Goal: Task Accomplishment & Management: Complete application form

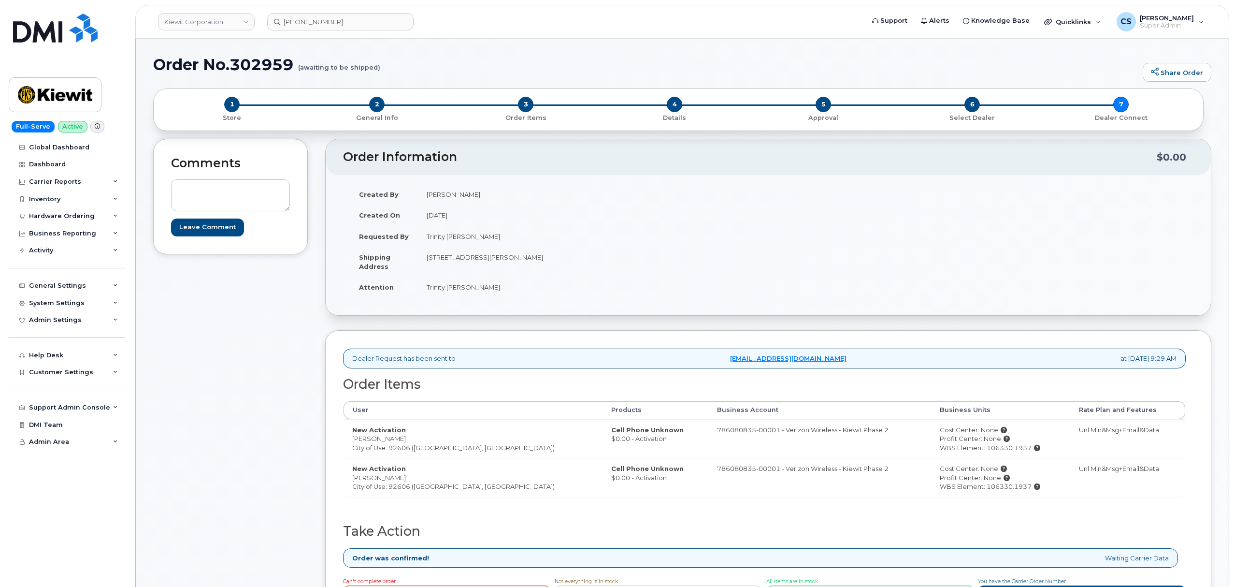
scroll to position [322, 0]
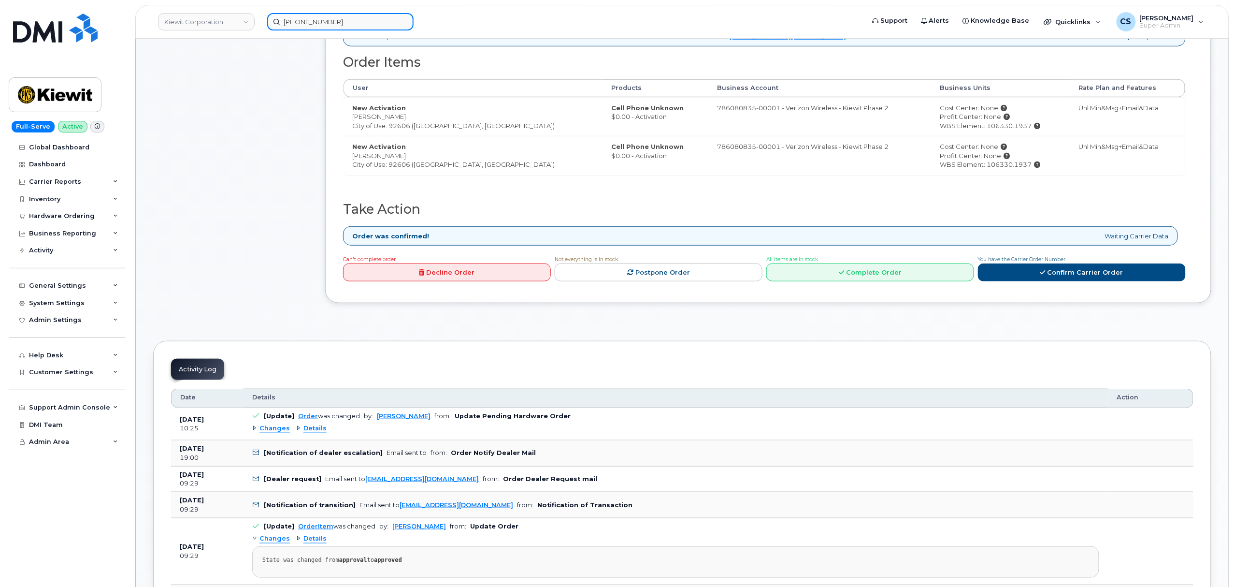
click at [353, 21] on input "949-227-5686" at bounding box center [340, 21] width 146 height 17
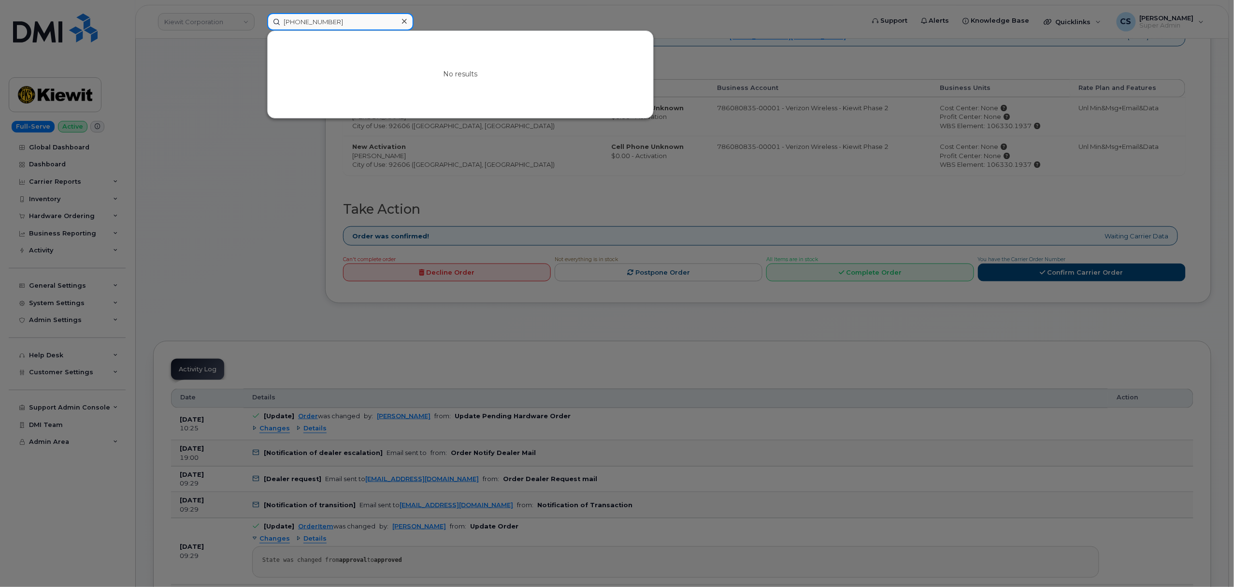
click at [353, 21] on input "949-227-5686" at bounding box center [340, 21] width 146 height 17
paste input "Mitchell Krasnopoler"
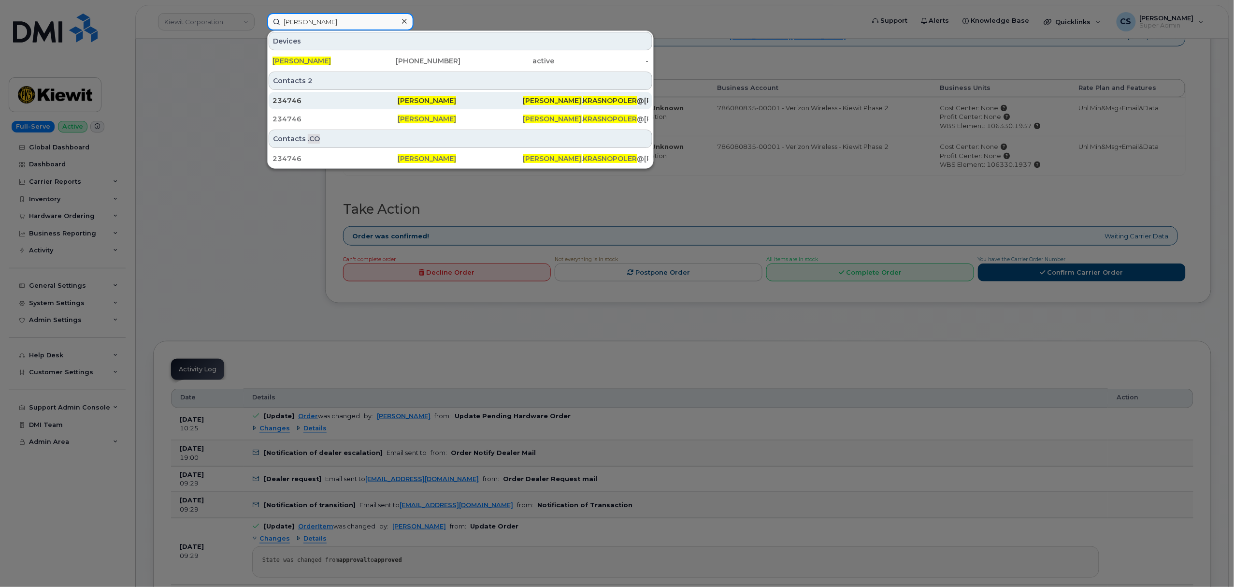
type input "Mitchell Krasnopoler"
click at [420, 97] on div "Mitchell Krasnopoler" at bounding box center [460, 101] width 125 height 10
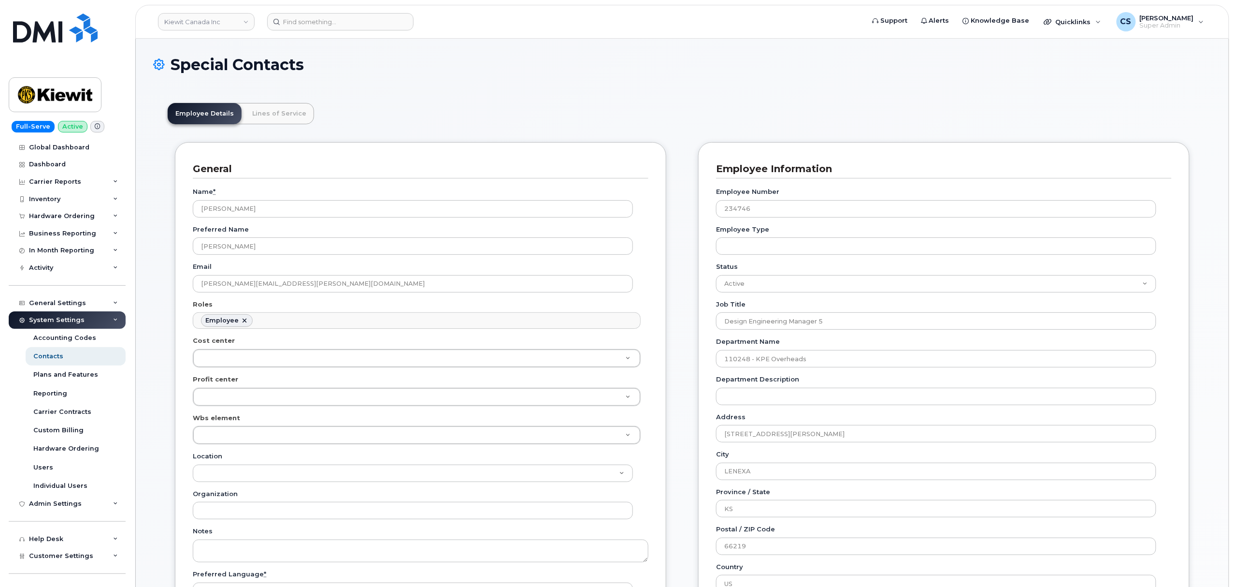
scroll to position [28, 0]
click at [734, 215] on input "234746" at bounding box center [936, 208] width 440 height 17
click at [319, 22] on input at bounding box center [340, 21] width 146 height 17
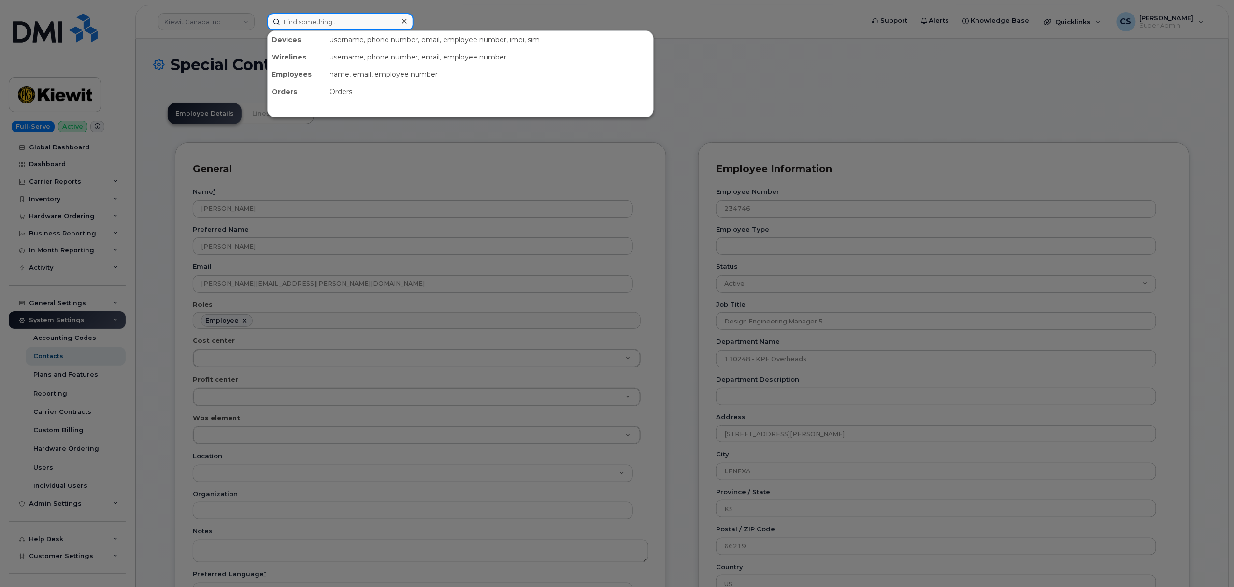
paste input "303087"
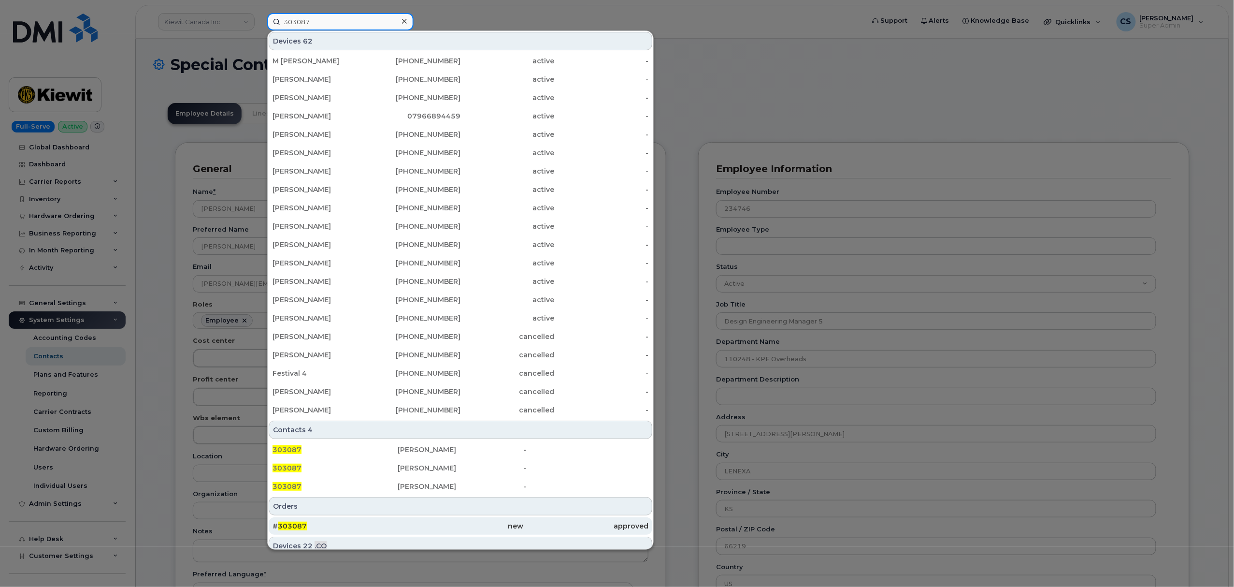
type input "303087"
click at [294, 526] on span "303087" at bounding box center [292, 525] width 29 height 9
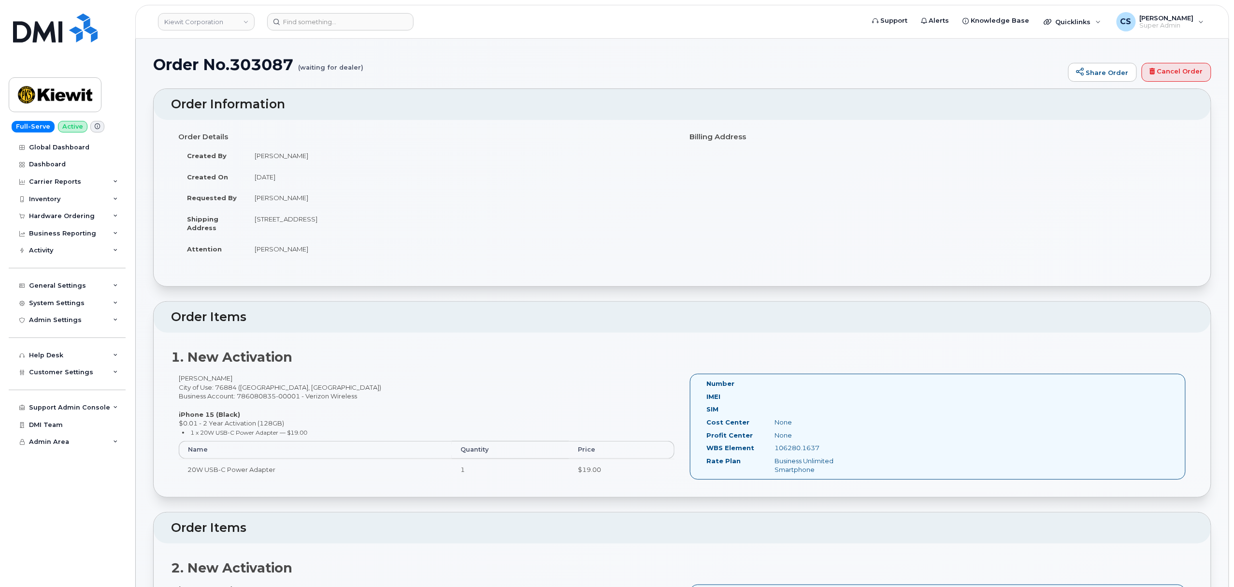
drag, startPoint x: 827, startPoint y: 448, endPoint x: 768, endPoint y: 446, distance: 59.5
click at [768, 446] on div "106280.1637" at bounding box center [815, 447] width 96 height 9
copy div "106280.1637"
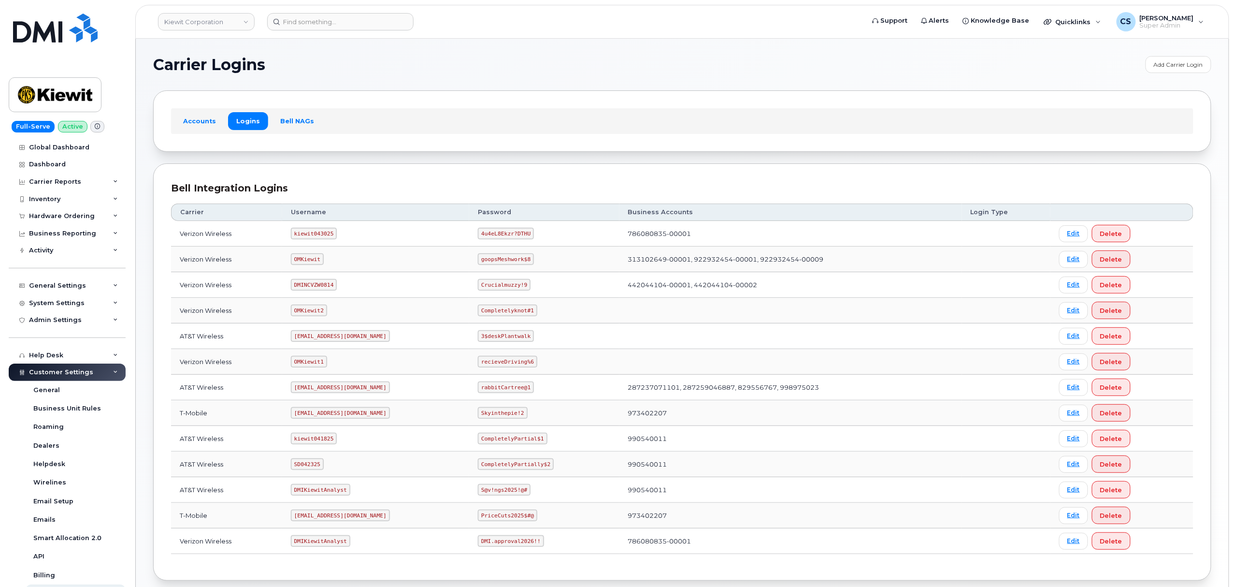
click at [315, 234] on code "kiewit043025" at bounding box center [314, 234] width 46 height 12
copy code "kiewit043025"
drag, startPoint x: 528, startPoint y: 236, endPoint x: 484, endPoint y: 232, distance: 44.1
click at [484, 232] on code "4u4eL8Ekzr?DTHU" at bounding box center [506, 234] width 56 height 12
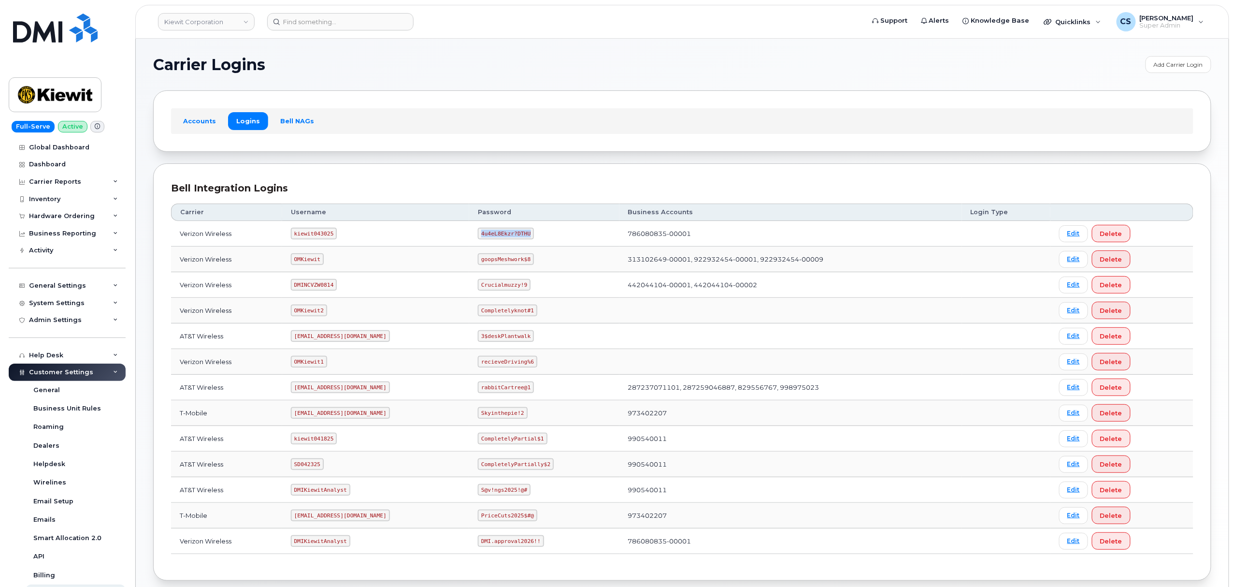
copy code "4u4eL8Ekzr?DTHU"
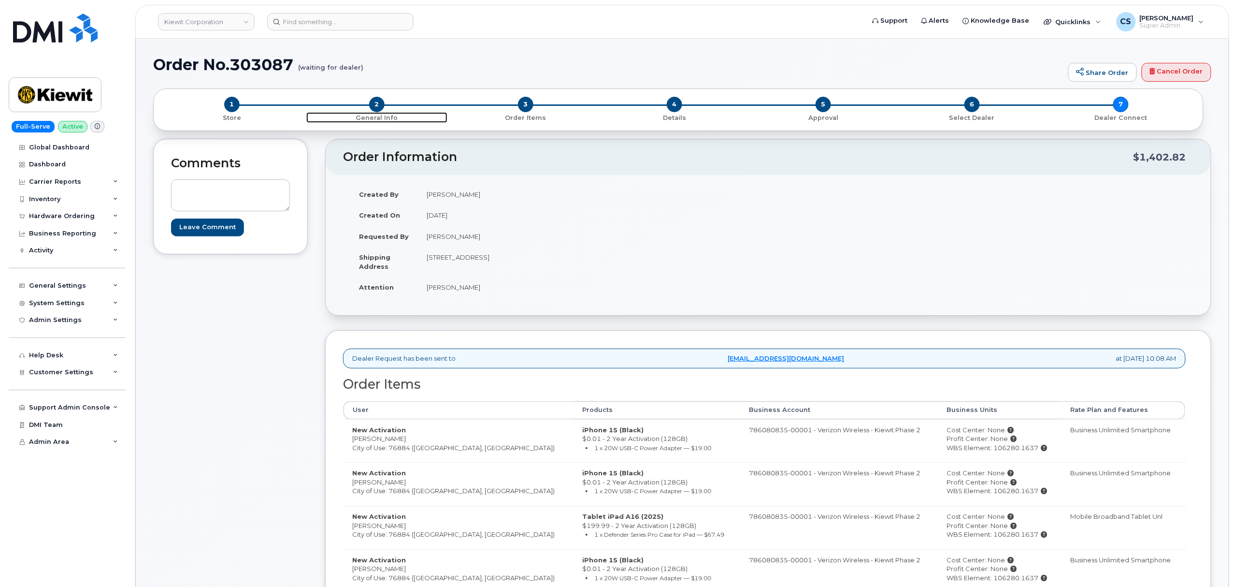
click at [372, 103] on span "2" at bounding box center [376, 104] width 15 height 15
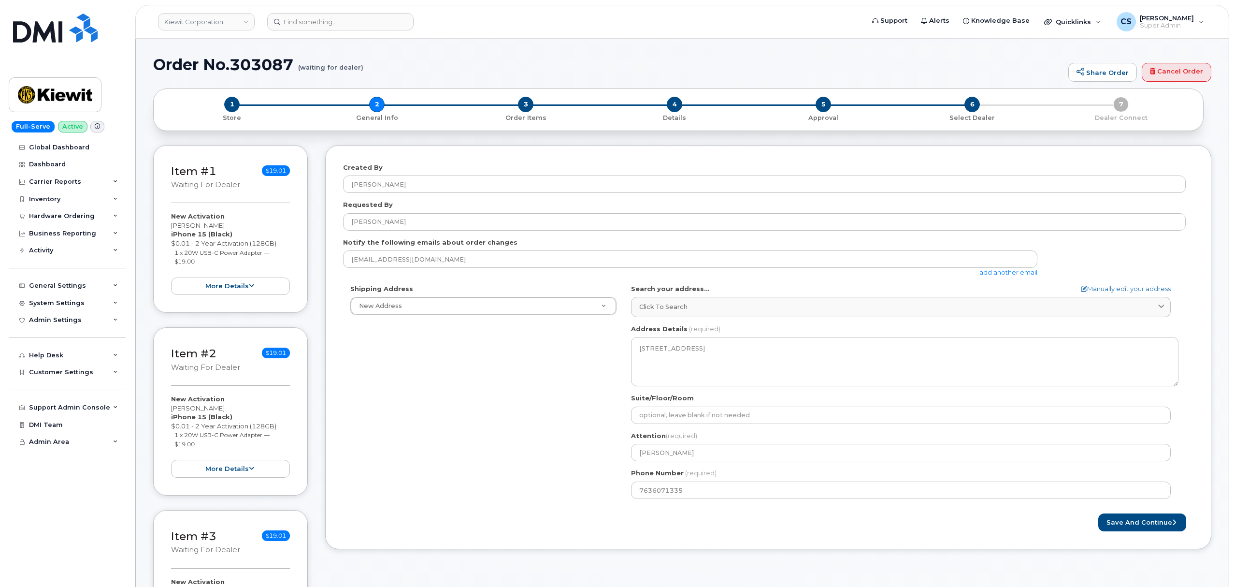
select select
click at [292, 22] on input at bounding box center [340, 21] width 146 height 17
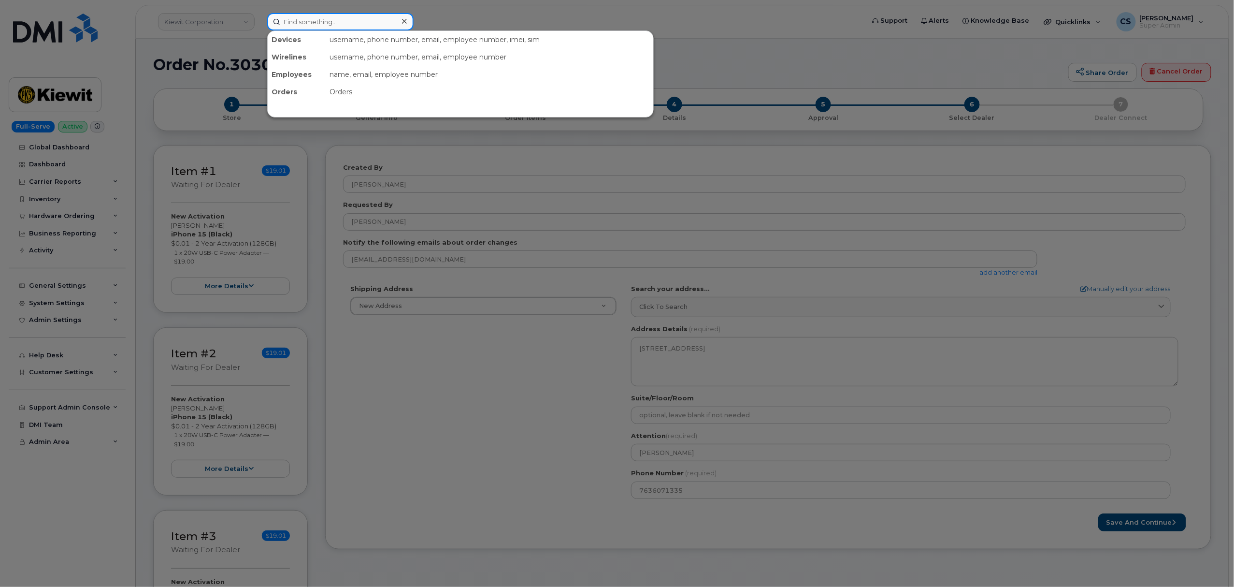
paste input "303087"
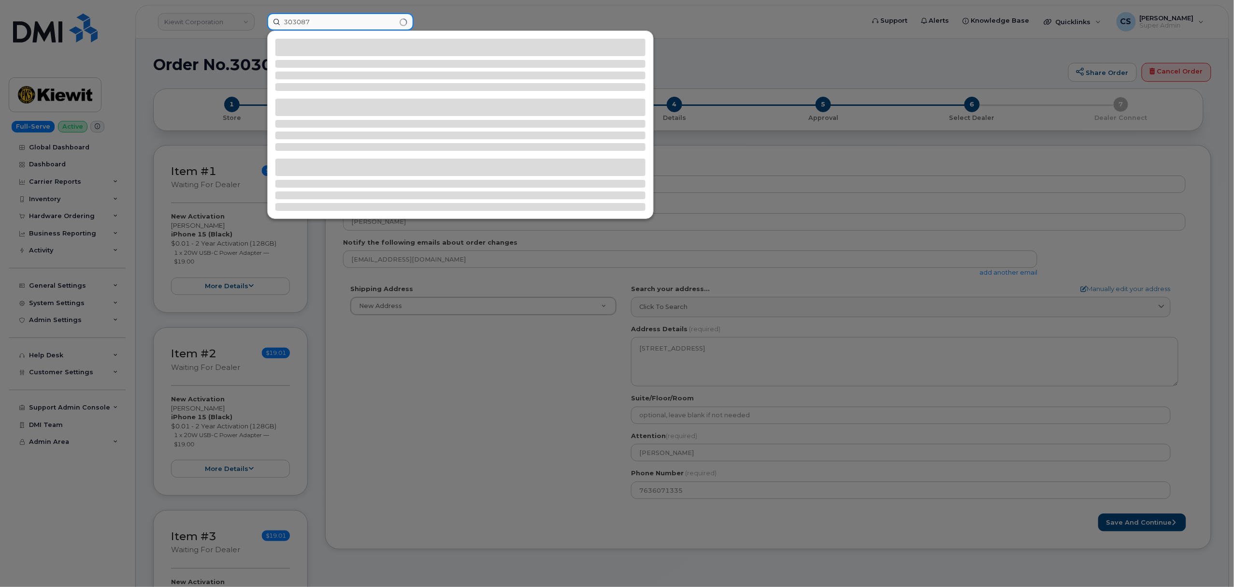
type input "303087"
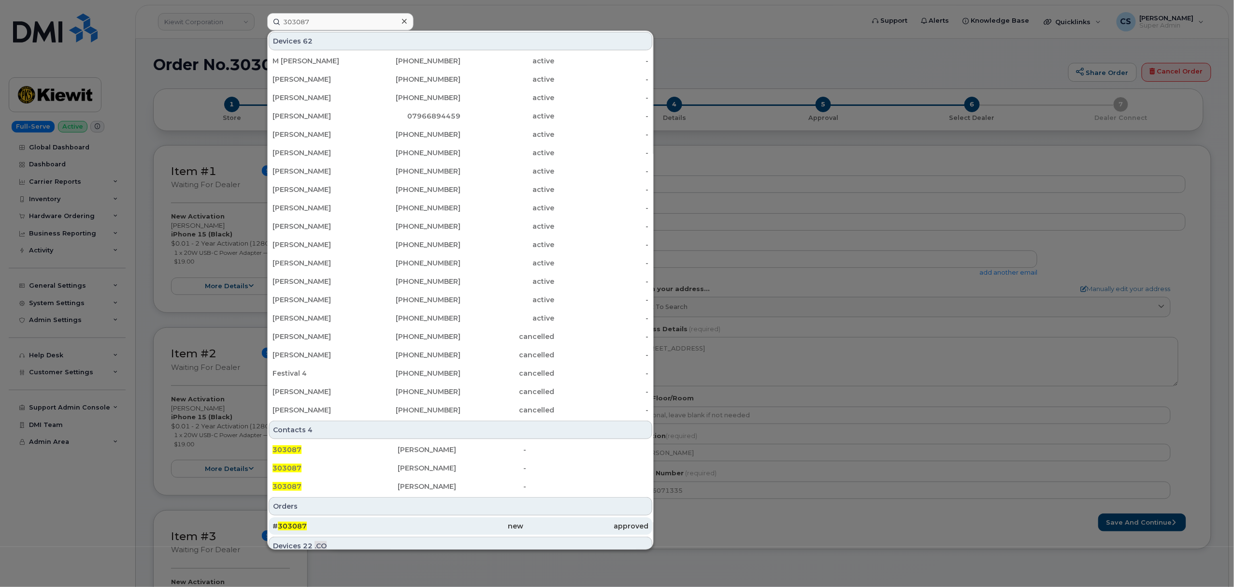
click at [296, 526] on span "303087" at bounding box center [292, 525] width 29 height 9
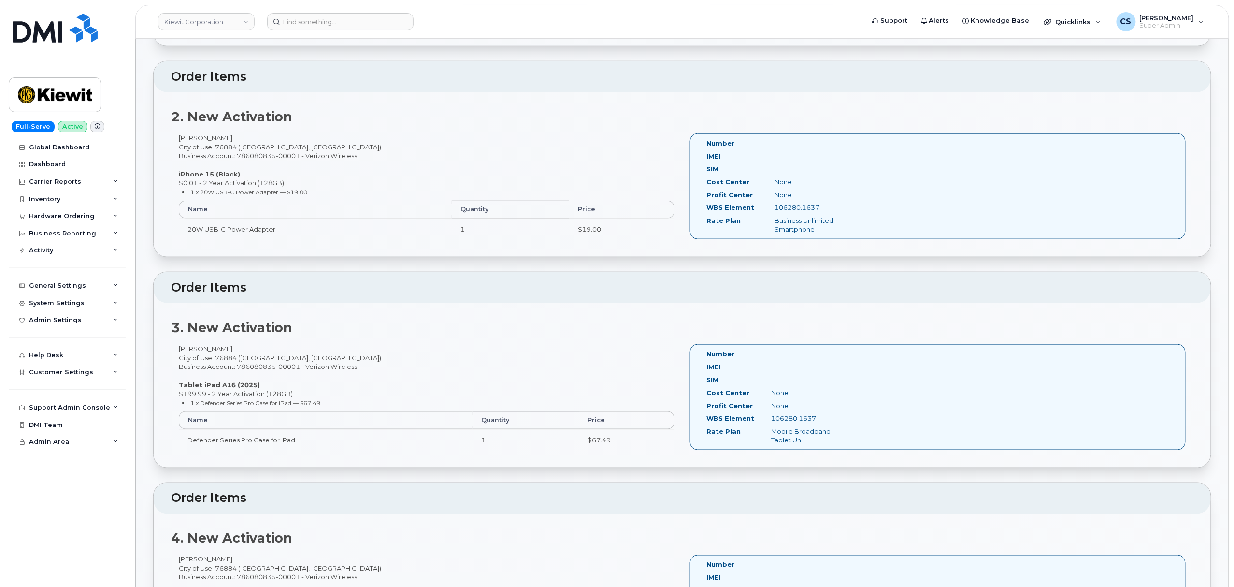
scroll to position [580, 0]
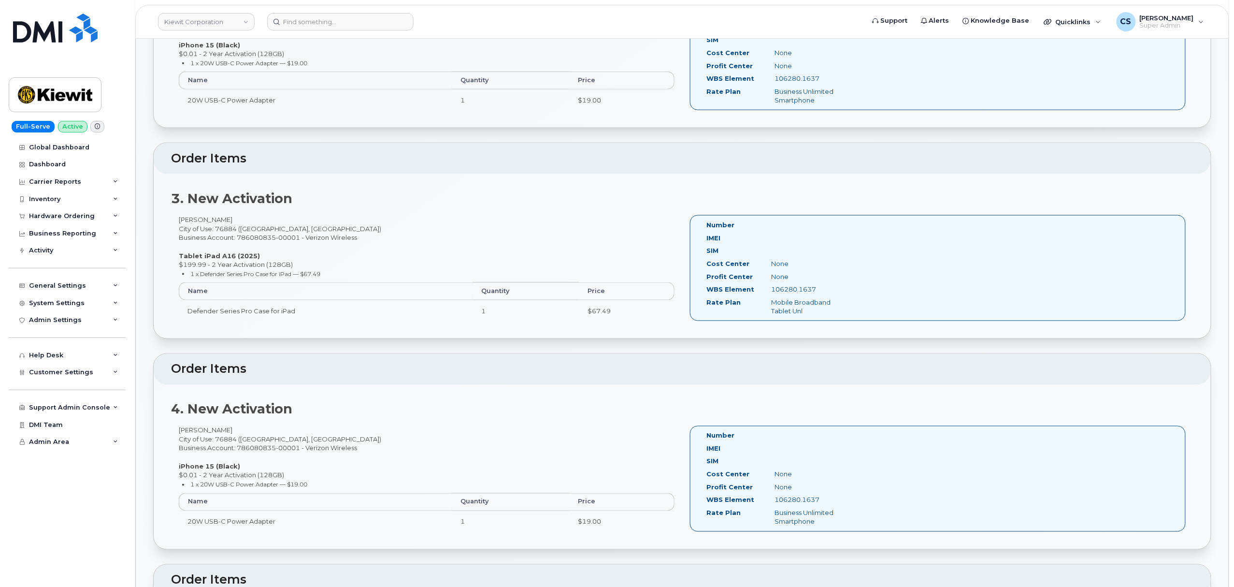
click at [187, 433] on div "Reegan Smith City of Use: 76884 (Valera, TX) Business Account: 786080835-00001 …" at bounding box center [426, 483] width 511 height 114
click at [188, 433] on div "Reegan Smith City of Use: 76884 (Valera, TX) Business Account: 786080835-00001 …" at bounding box center [426, 483] width 511 height 114
copy div "Reegan"
drag, startPoint x: 814, startPoint y: 292, endPoint x: 770, endPoint y: 290, distance: 43.5
click at [770, 290] on div "106280.1637" at bounding box center [809, 289] width 91 height 9
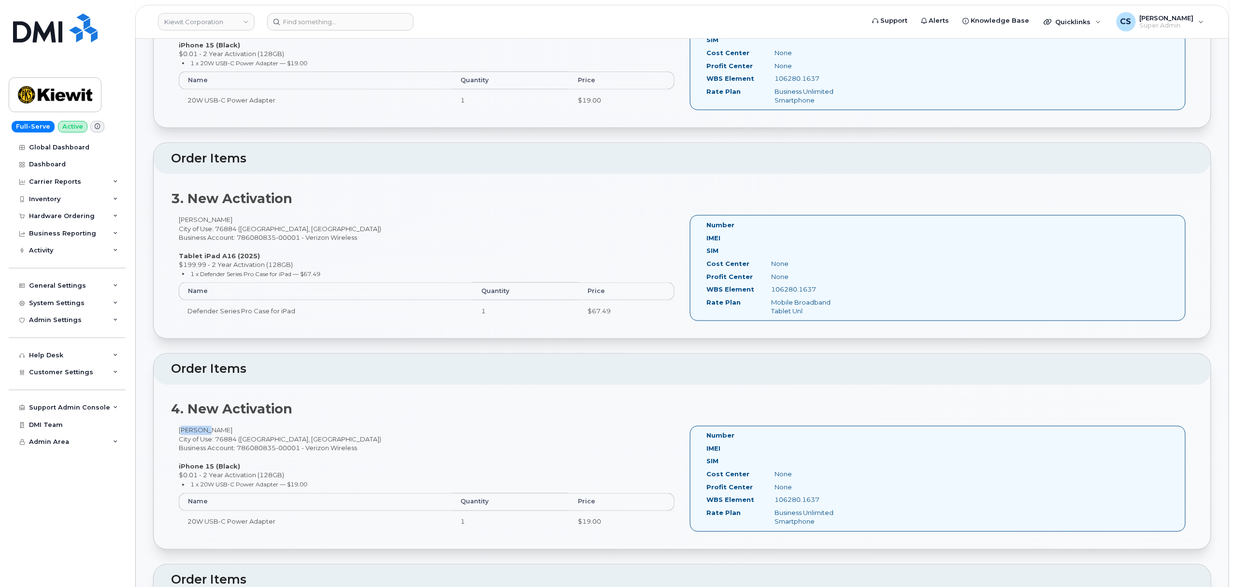
copy div "106280.1637"
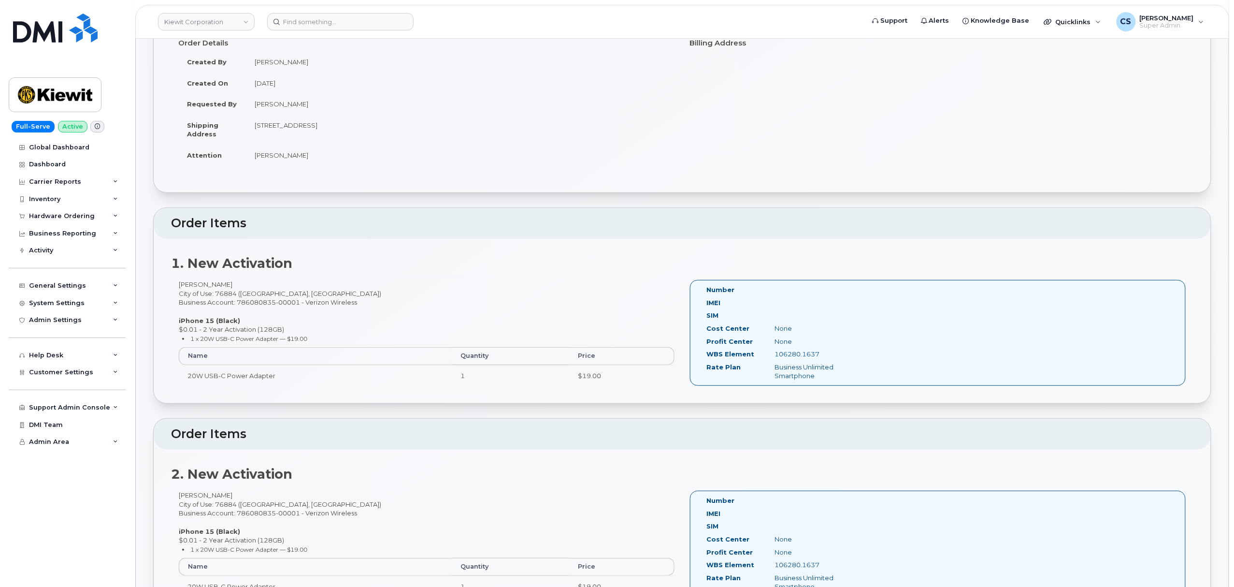
scroll to position [0, 0]
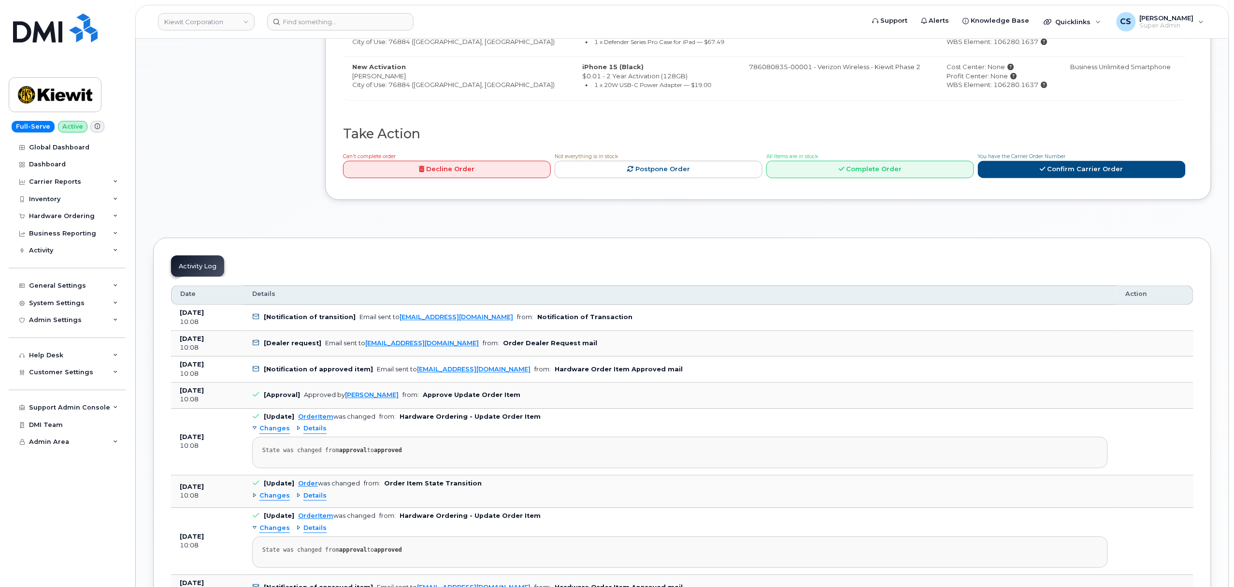
scroll to position [966, 0]
click at [1023, 175] on link "Confirm Carrier Order" at bounding box center [1082, 168] width 208 height 18
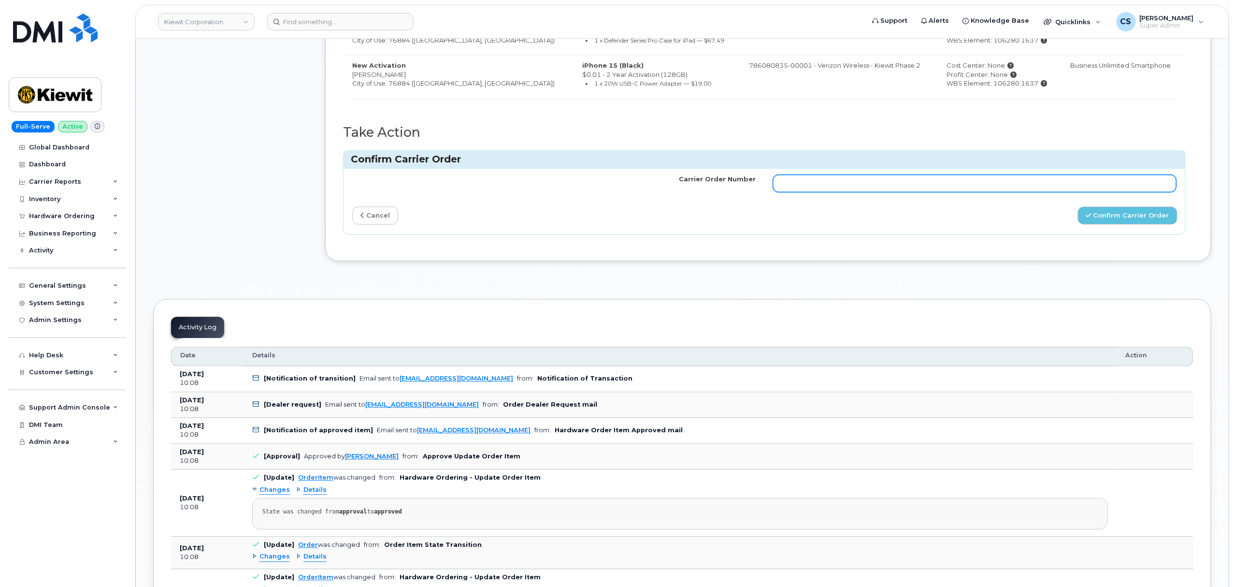
click at [977, 191] on input "Carrier Order Number" at bounding box center [974, 182] width 403 height 17
paste input "MB3000600401553"
type input "MB3000600401553"
click at [1119, 220] on button "Confirm Carrier Order" at bounding box center [1128, 215] width 100 height 18
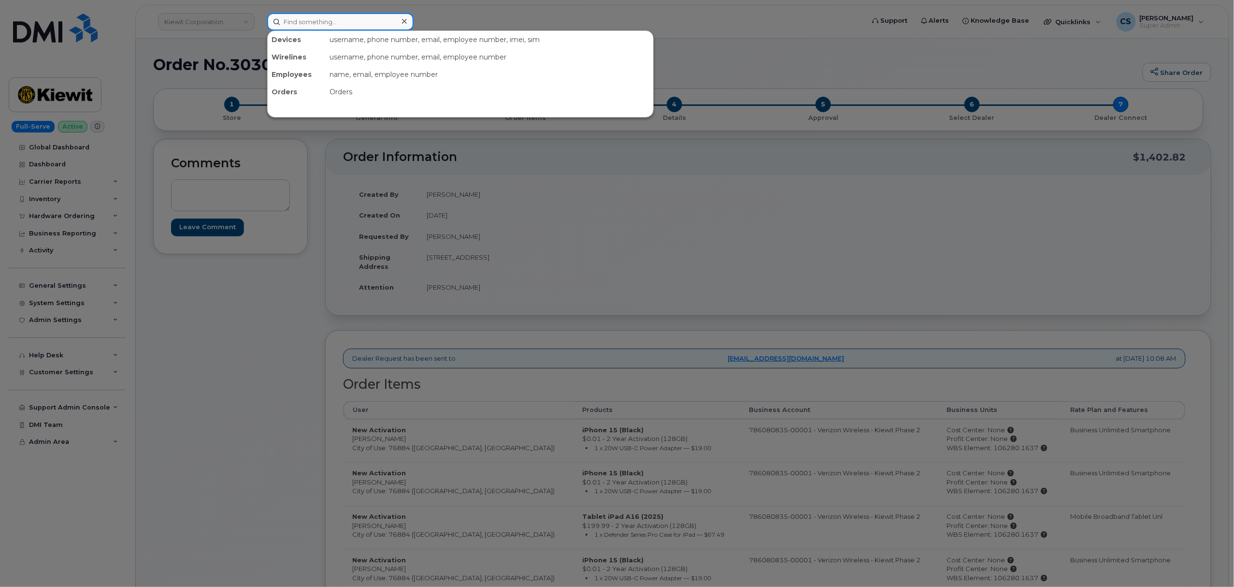
click at [351, 20] on input at bounding box center [340, 21] width 146 height 17
paste input "361-746-3972"
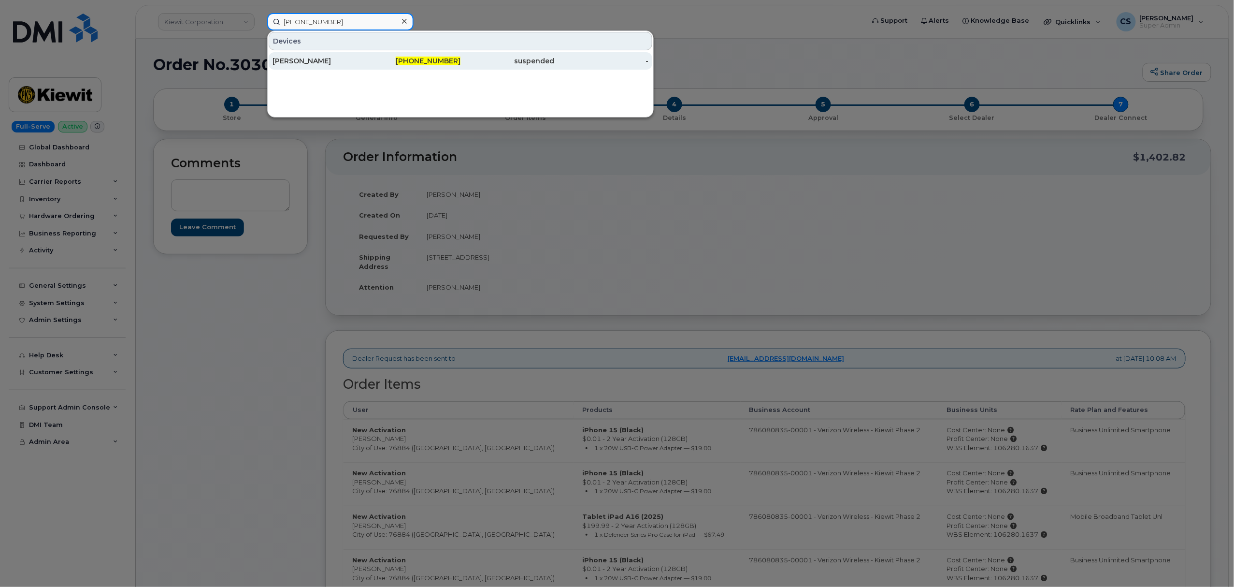
type input "361-746-3972"
click at [427, 60] on span "361-746-3972" at bounding box center [428, 61] width 65 height 9
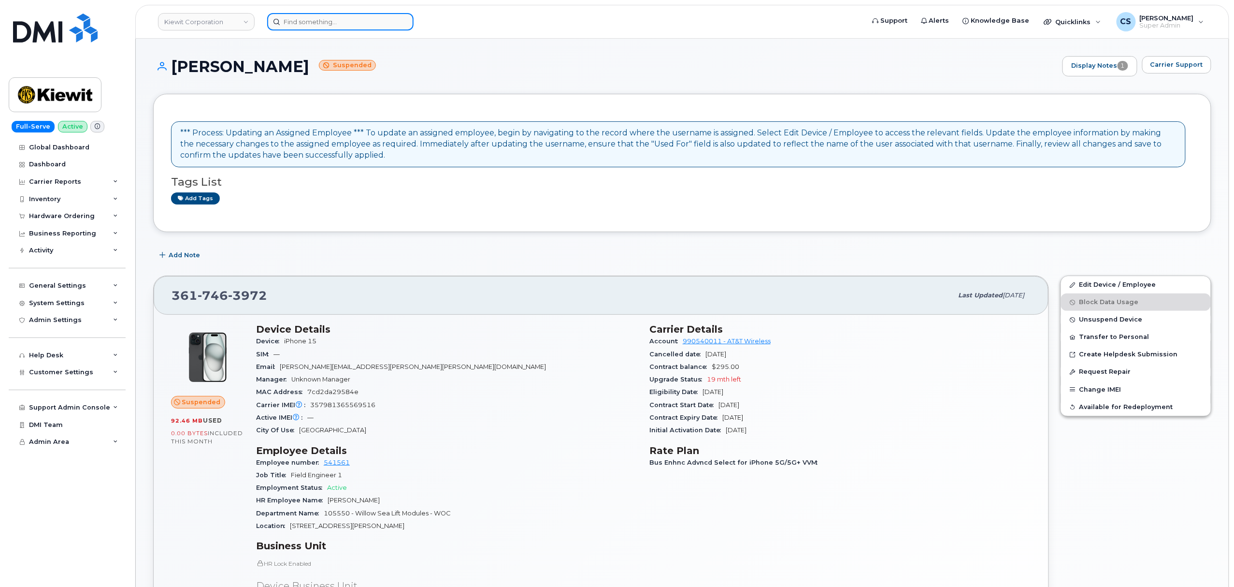
click at [307, 23] on input at bounding box center [340, 21] width 146 height 17
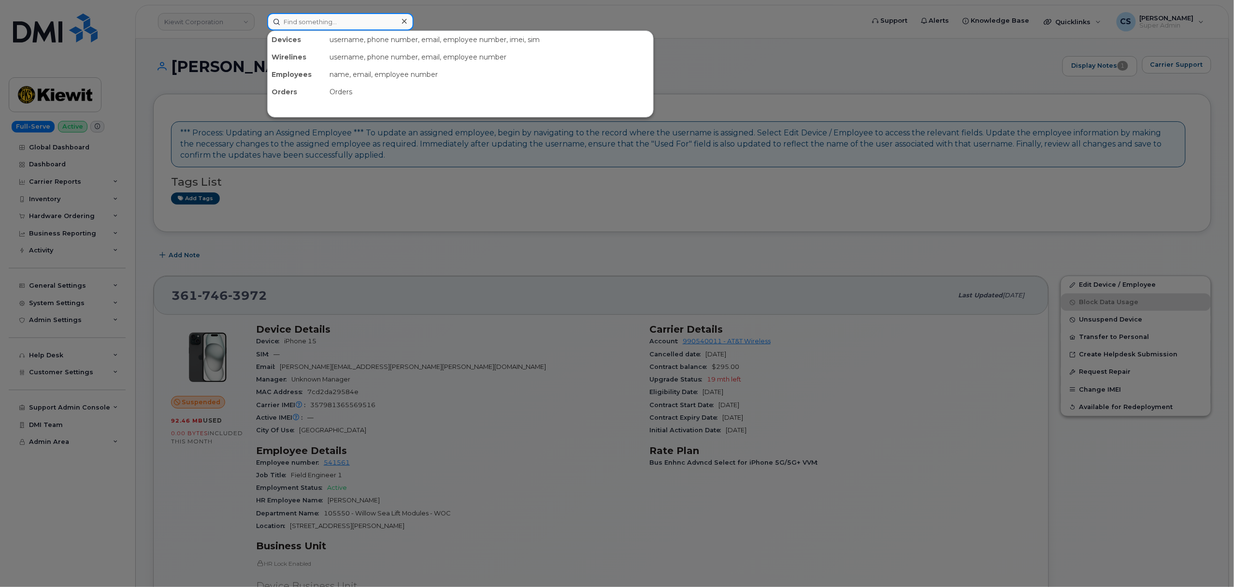
paste input "9139679069"
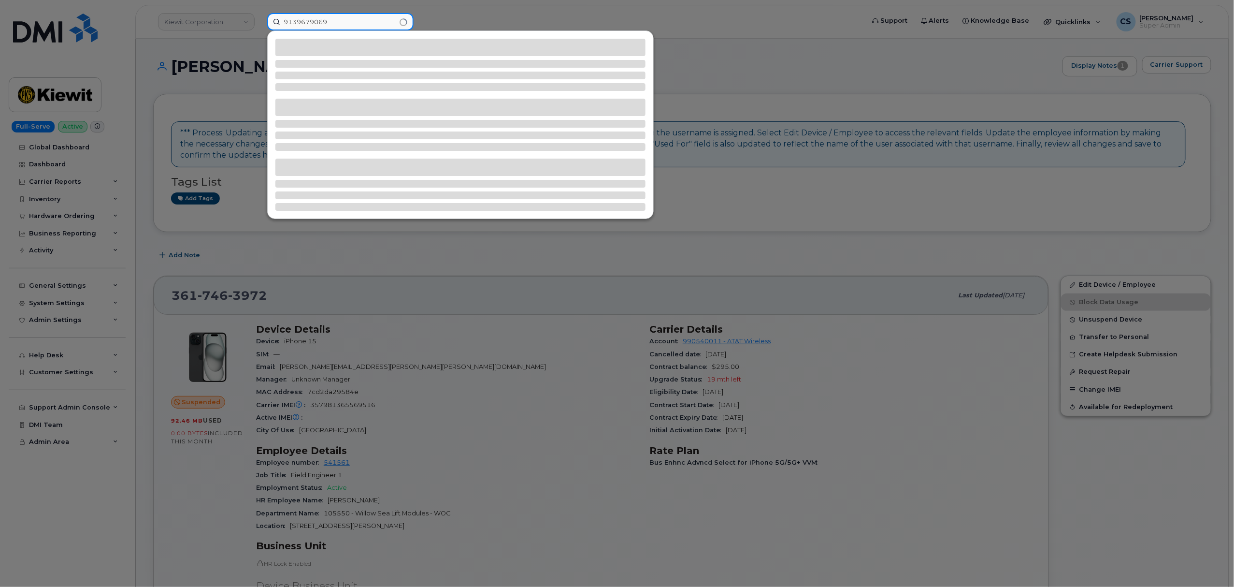
type input "9139679069"
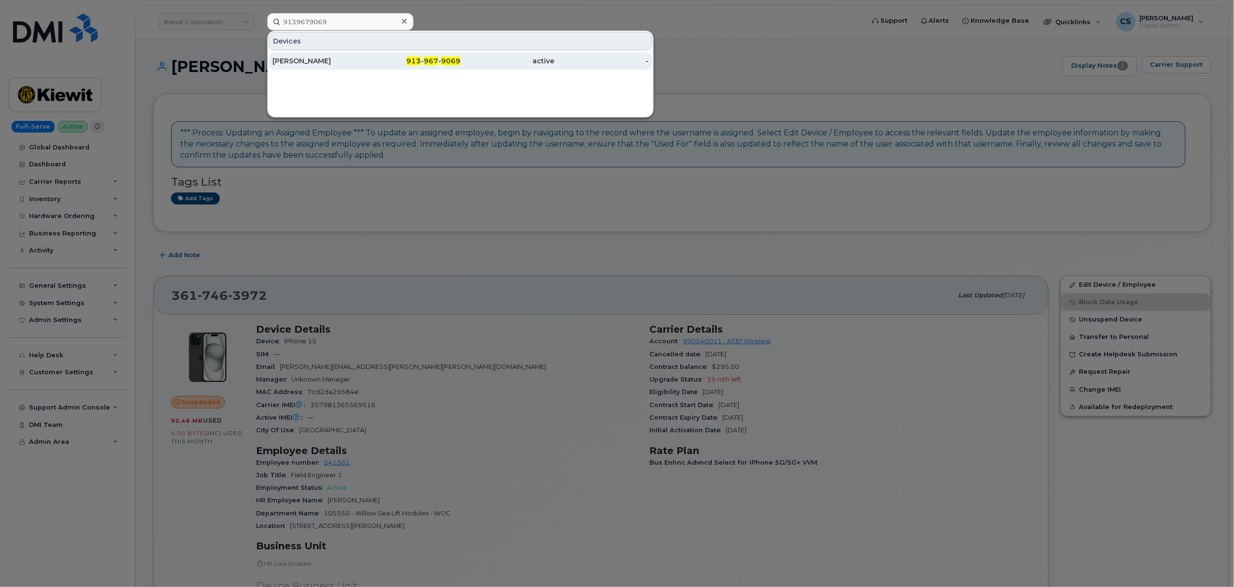
click at [432, 60] on span "967" at bounding box center [431, 61] width 14 height 9
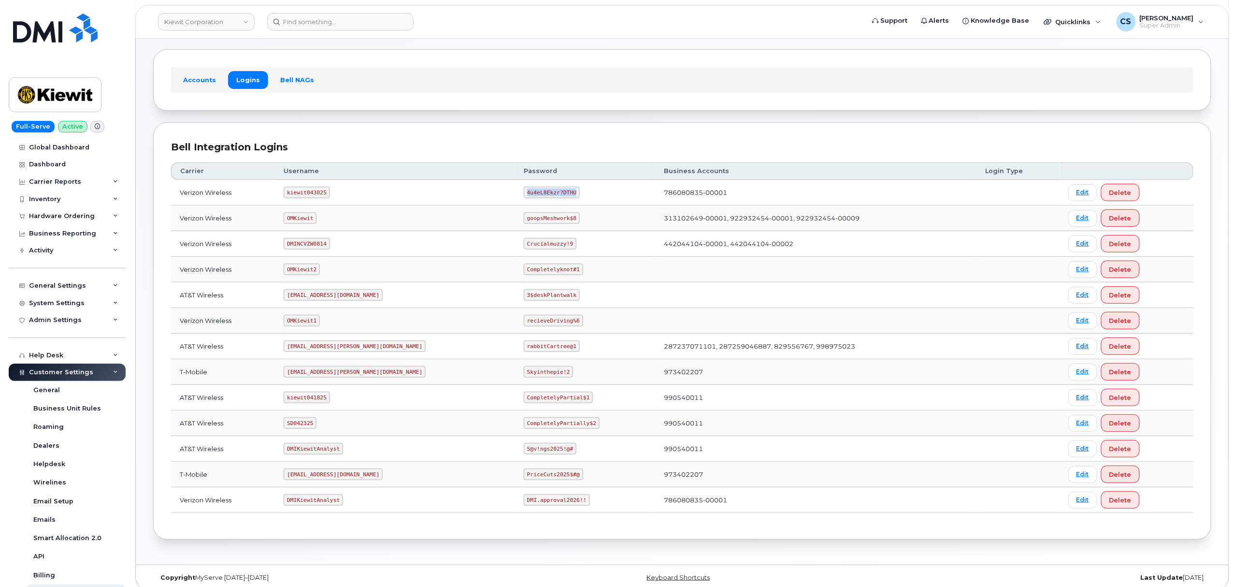
scroll to position [53, 0]
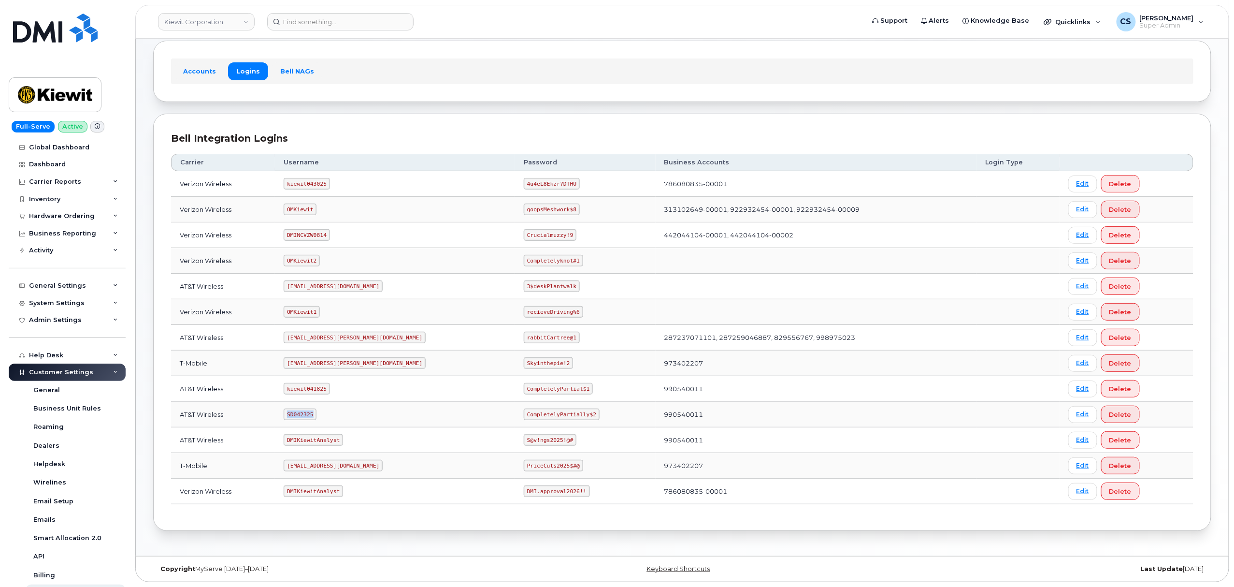
drag, startPoint x: 319, startPoint y: 415, endPoint x: 296, endPoint y: 417, distance: 23.4
click at [296, 417] on code "SD042325" at bounding box center [300, 414] width 33 height 12
copy code "SD042325"
drag, startPoint x: 545, startPoint y: 412, endPoint x: 466, endPoint y: 401, distance: 80.1
click at [466, 401] on tr "AT&T Wireless SD042325 CompletelyPartially$2 990540011 Edit Delete" at bounding box center [682, 414] width 1022 height 26
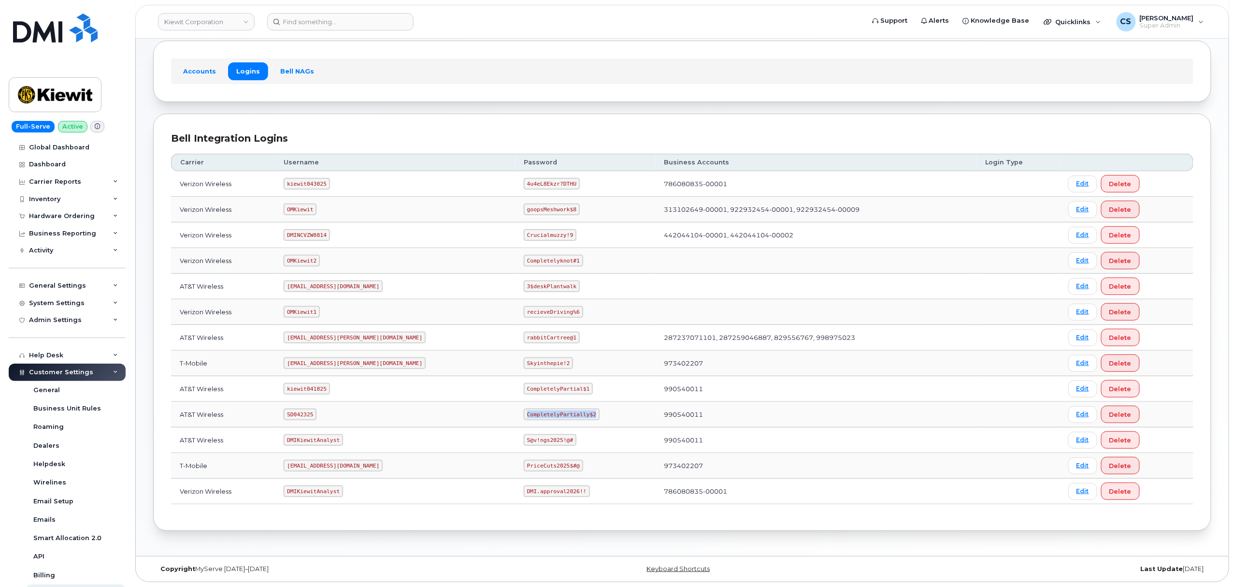
copy tr "CompletelyPartially$2"
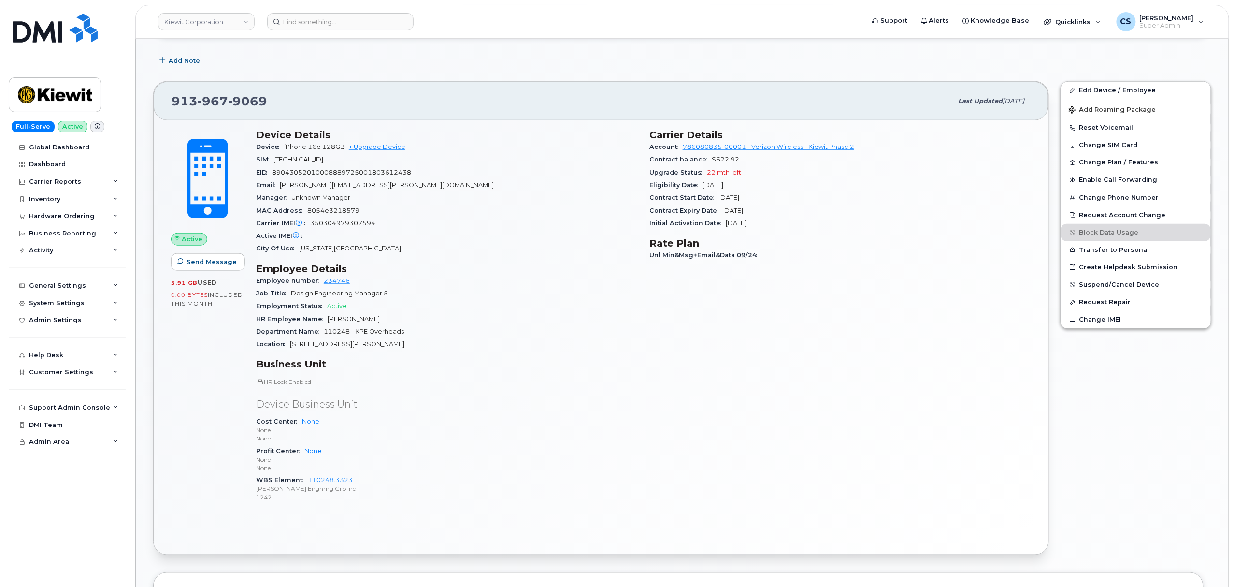
scroll to position [386, 0]
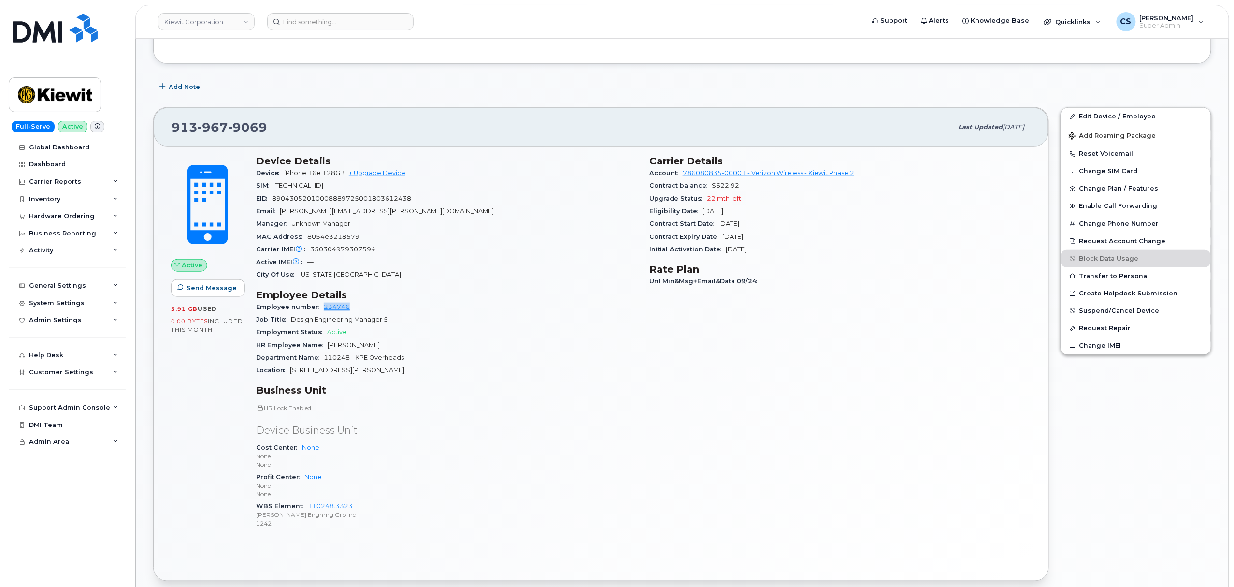
drag, startPoint x: 359, startPoint y: 308, endPoint x: 322, endPoint y: 312, distance: 37.8
click at [322, 312] on div "Employee number 234746" at bounding box center [447, 306] width 382 height 13
copy link "234746"
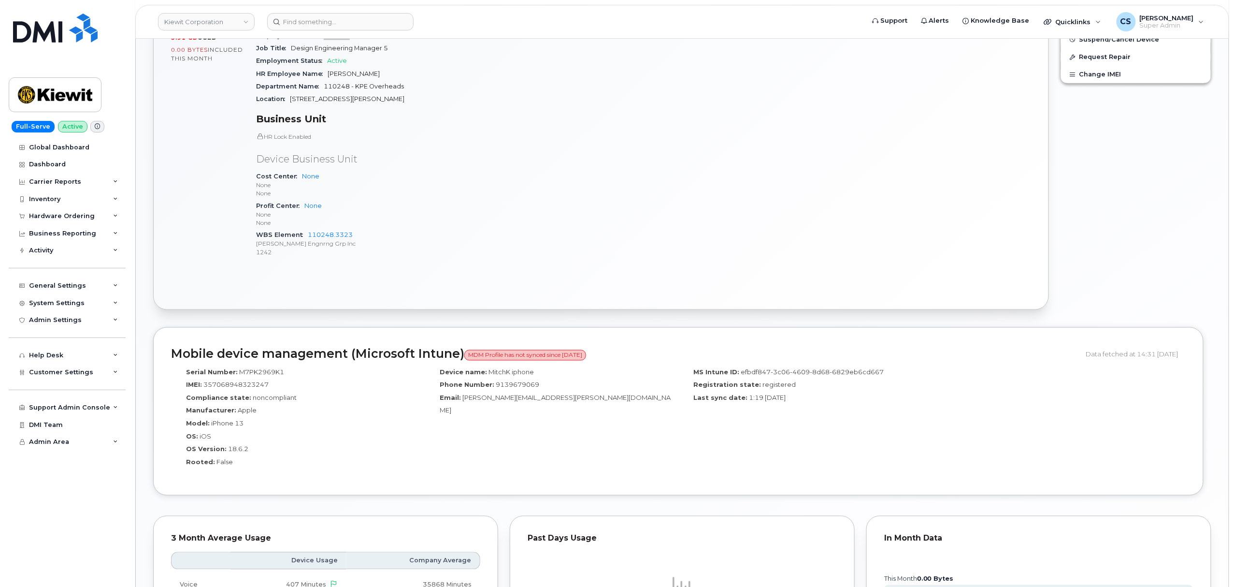
scroll to position [773, 0]
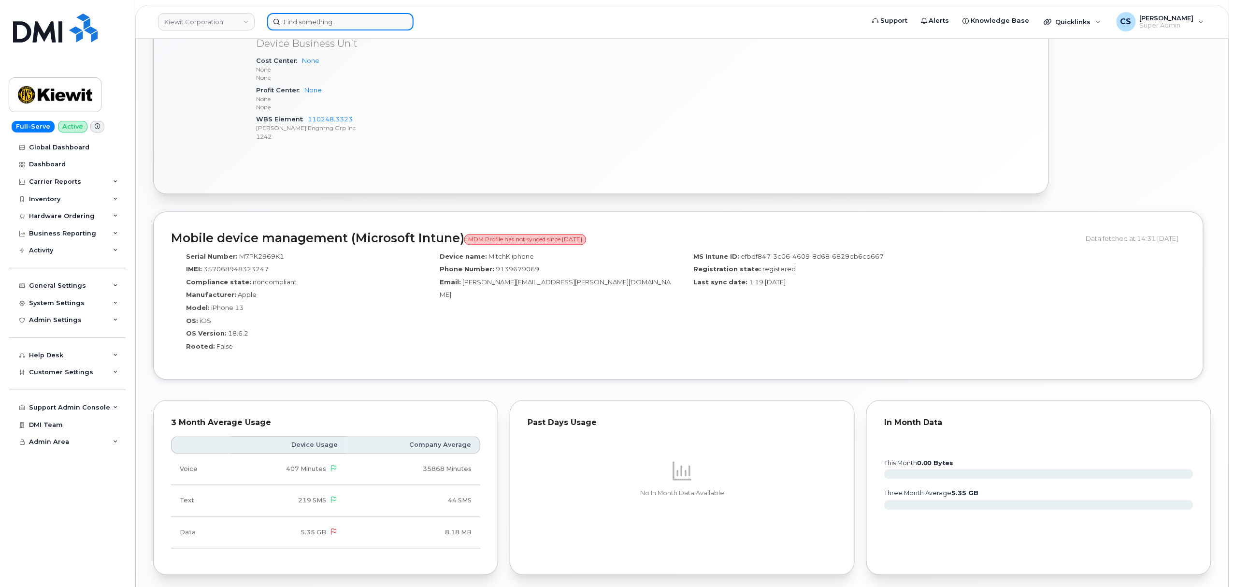
click at [327, 20] on input at bounding box center [340, 21] width 146 height 17
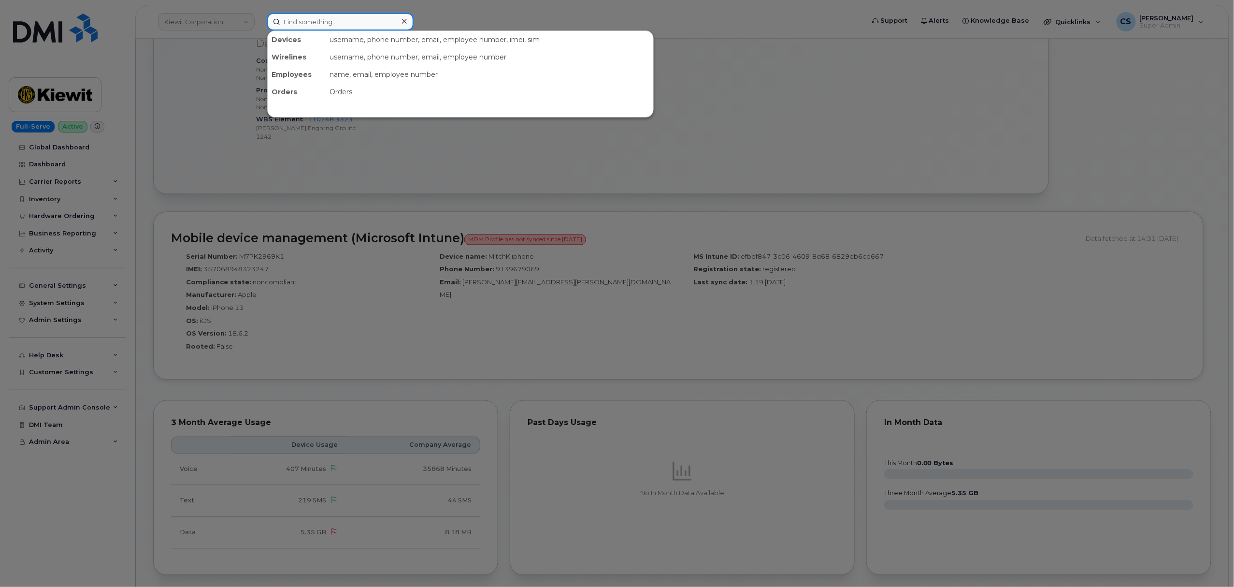
paste input "531-262-0360"
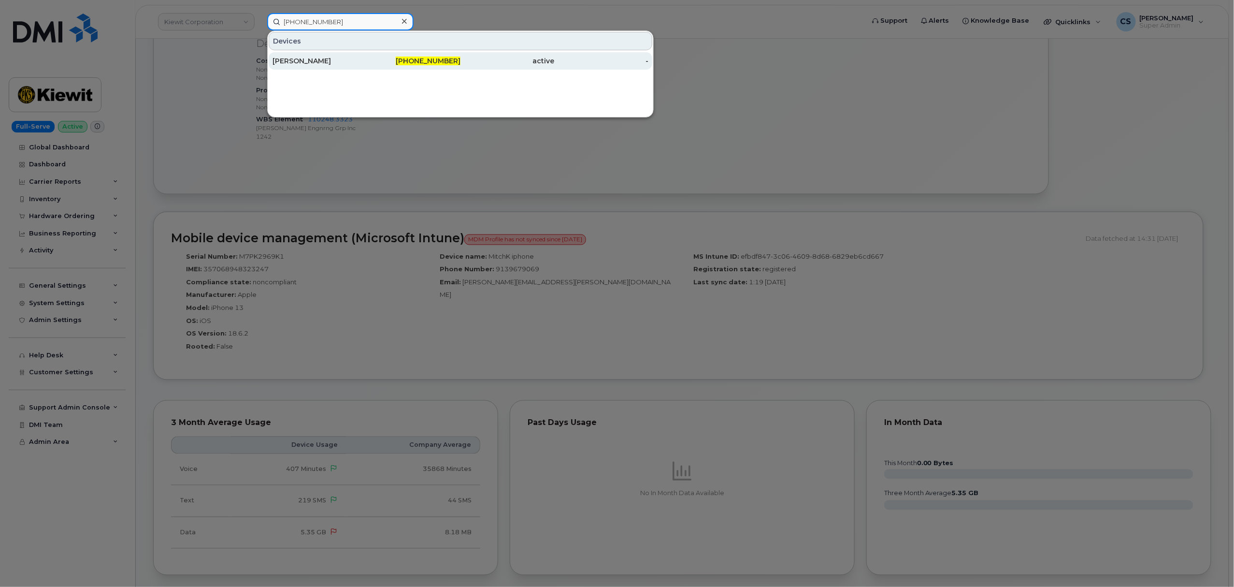
type input "531-262-0360"
click at [438, 58] on span "531-262-0360" at bounding box center [428, 61] width 65 height 9
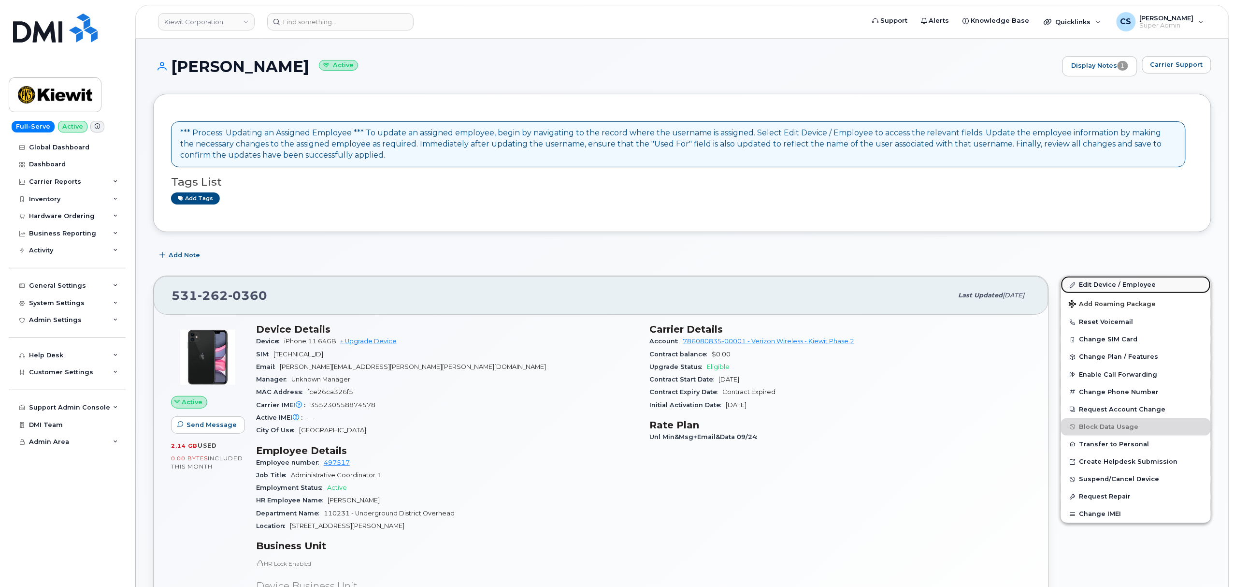
drag, startPoint x: 1109, startPoint y: 283, endPoint x: 1094, endPoint y: 283, distance: 15.0
click at [1109, 283] on link "Edit Device / Employee" at bounding box center [1136, 284] width 150 height 17
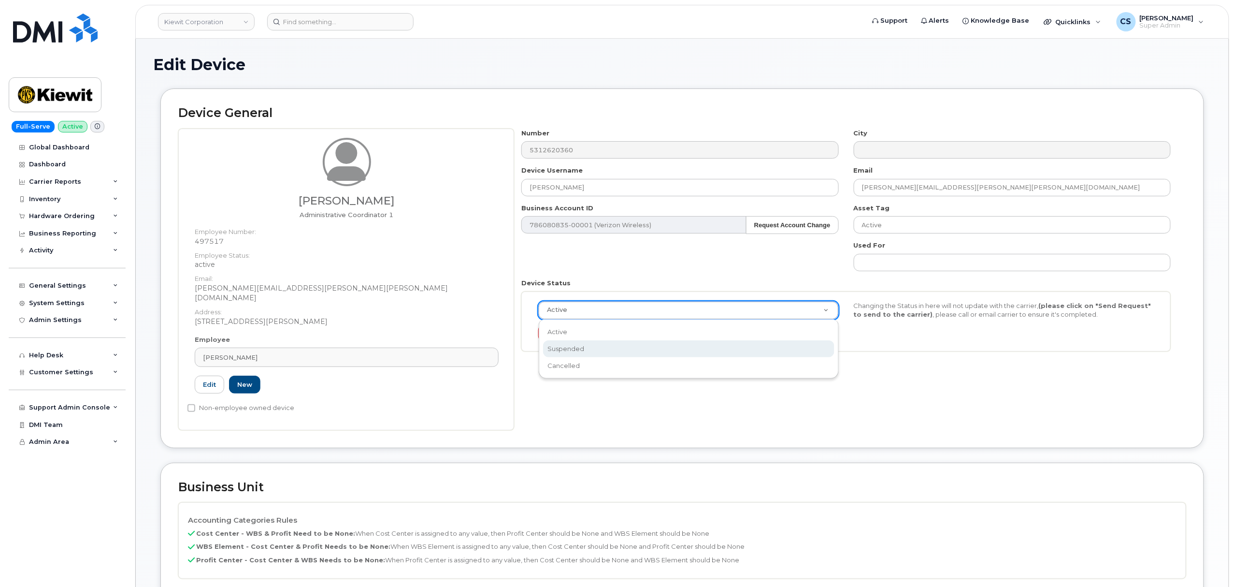
scroll to position [0, 3]
select select "suspended"
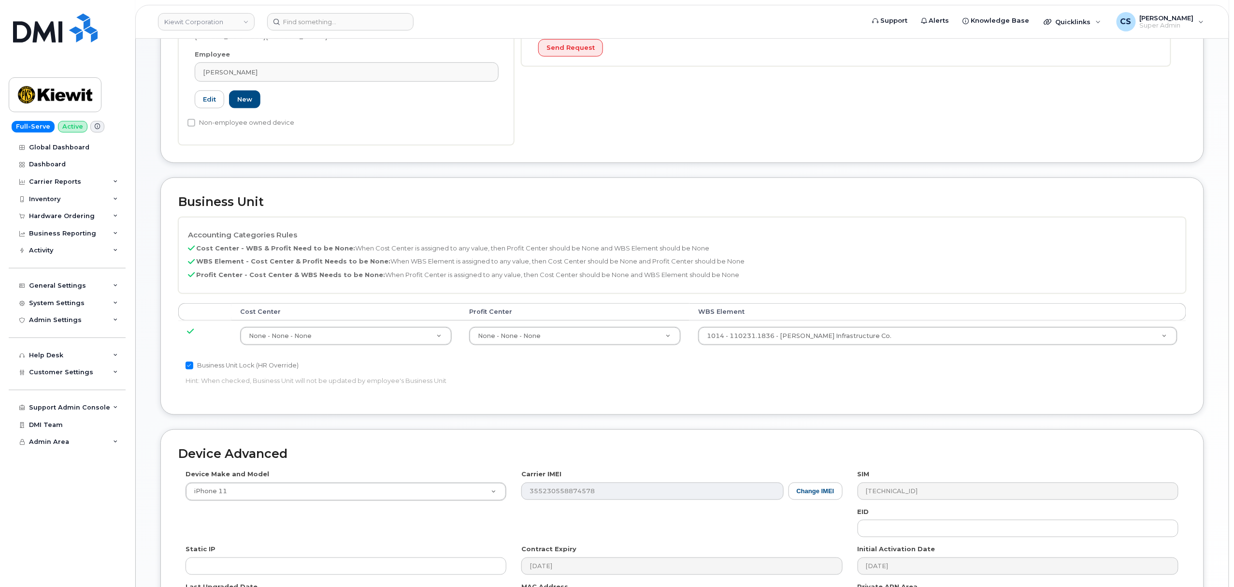
scroll to position [409, 0]
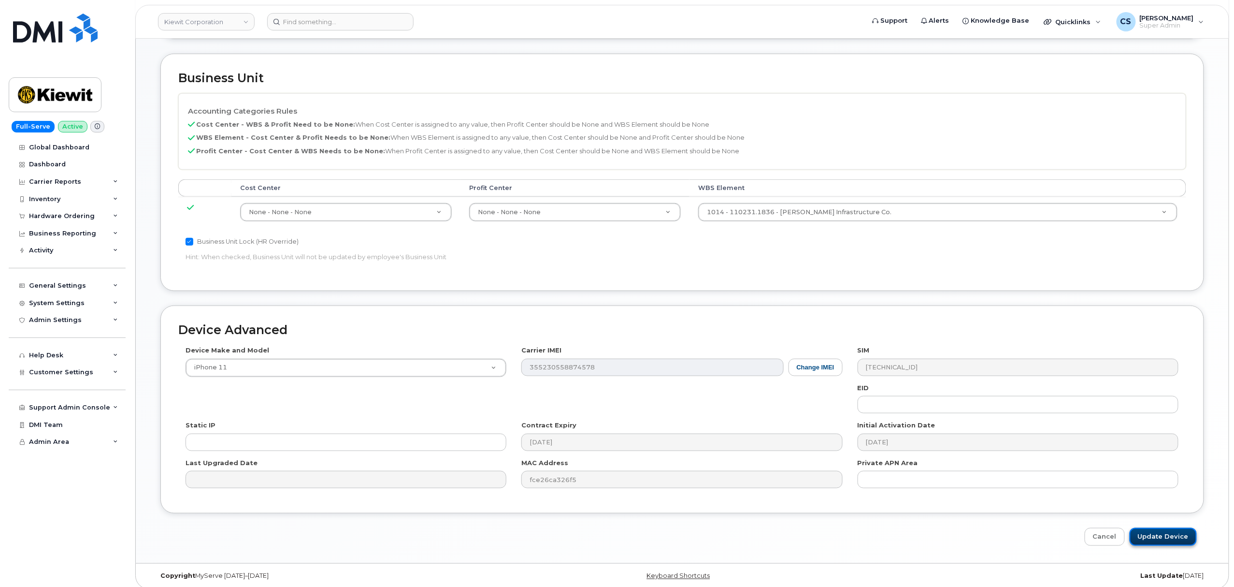
click at [1159, 528] on input "Update Device" at bounding box center [1163, 537] width 67 height 18
type input "Saving..."
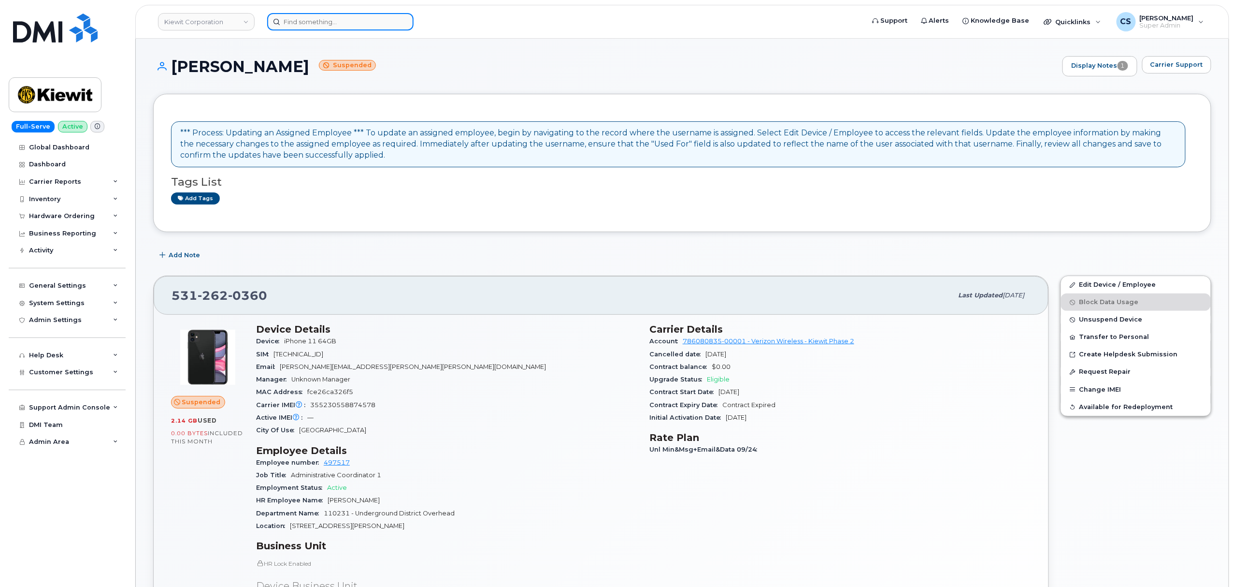
click at [352, 25] on input at bounding box center [340, 21] width 146 height 17
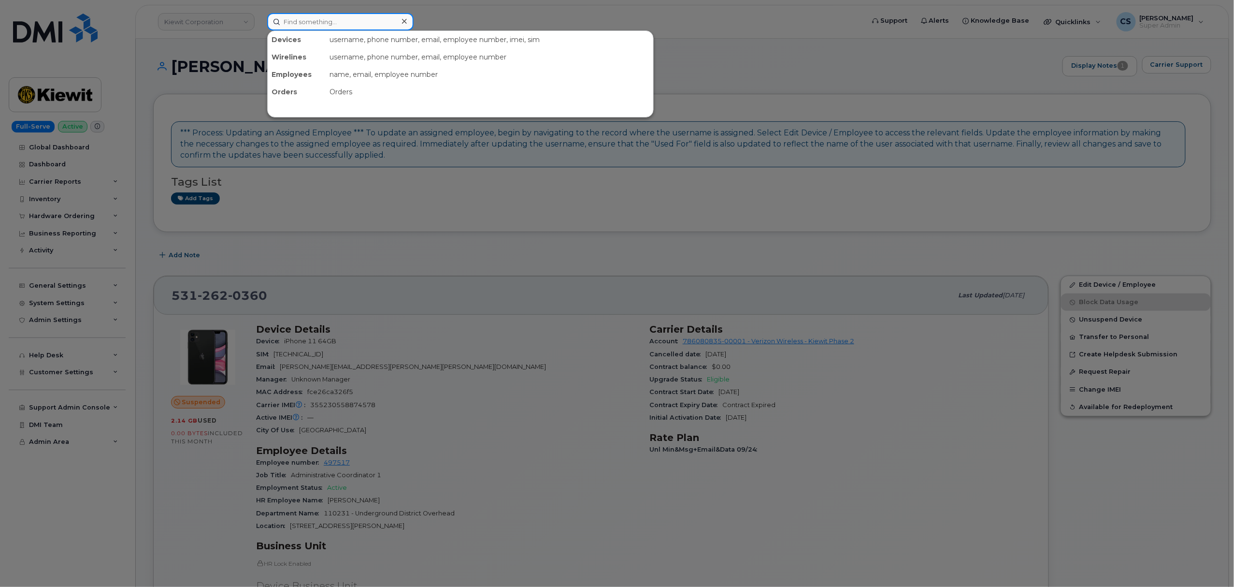
paste input "682-540-3560"
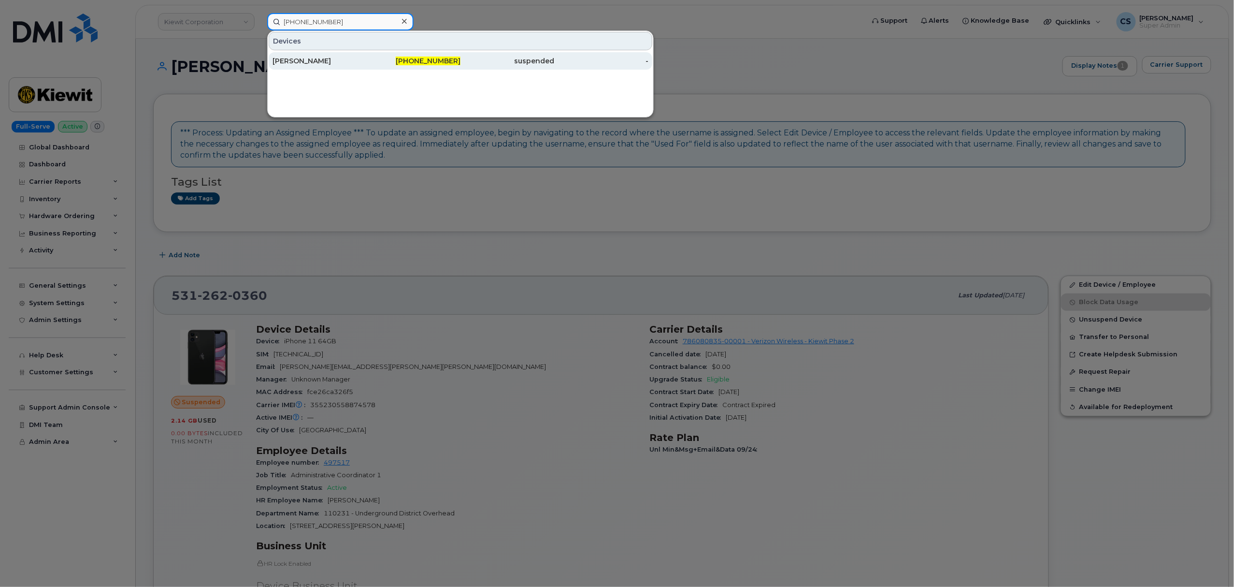
type input "682-540-3560"
click at [444, 62] on span "682-540-3560" at bounding box center [428, 61] width 65 height 9
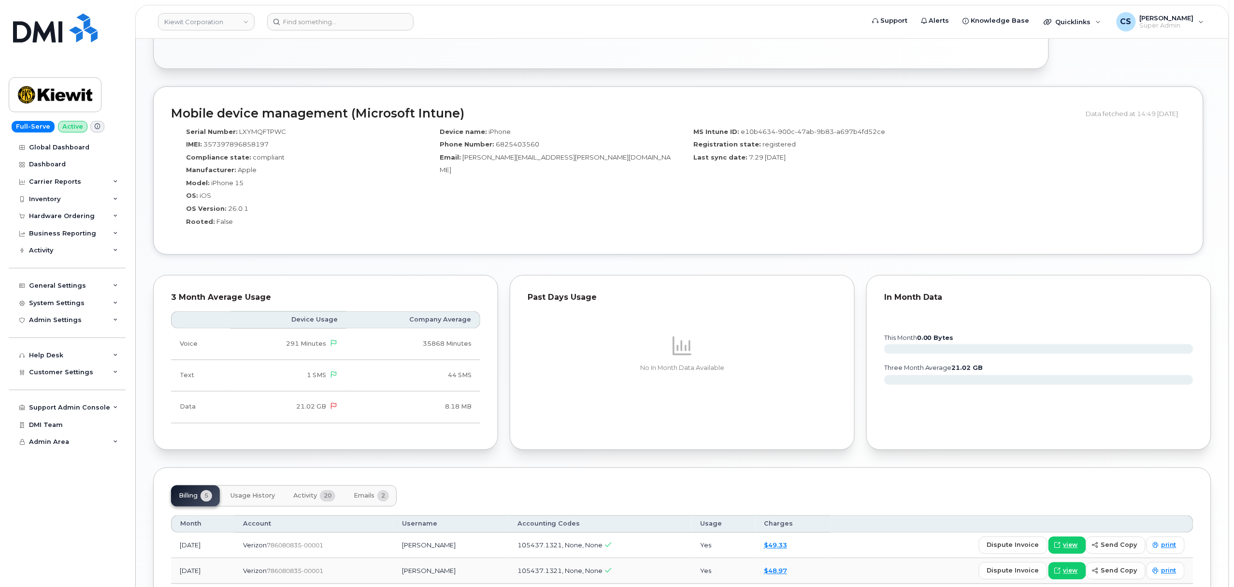
scroll to position [821, 0]
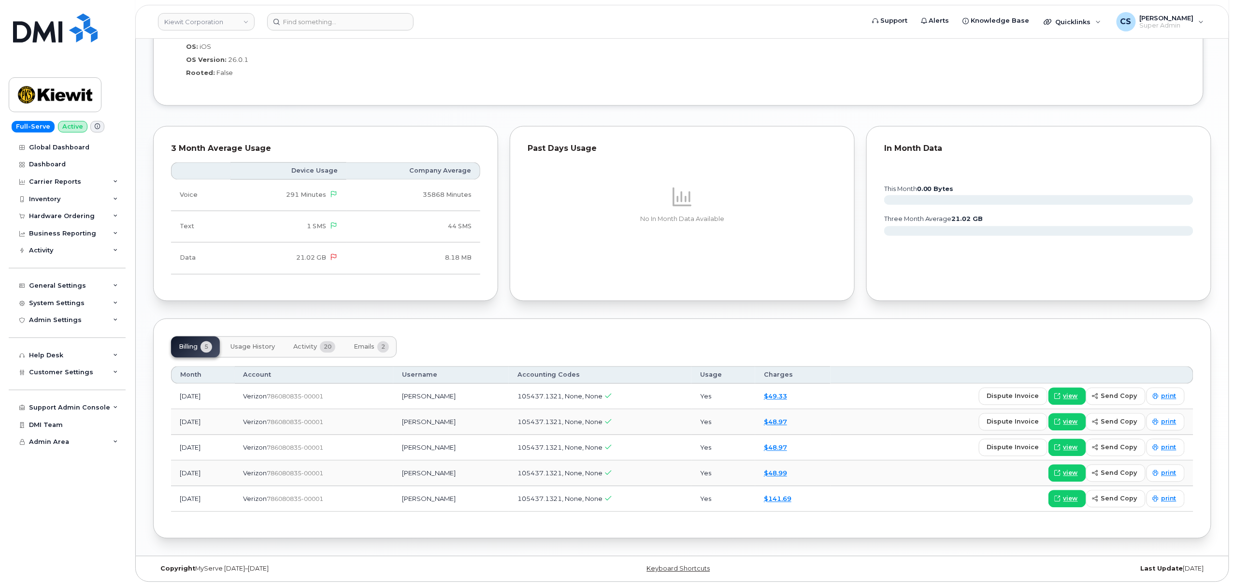
click at [303, 347] on span "Activity" at bounding box center [305, 347] width 24 height 8
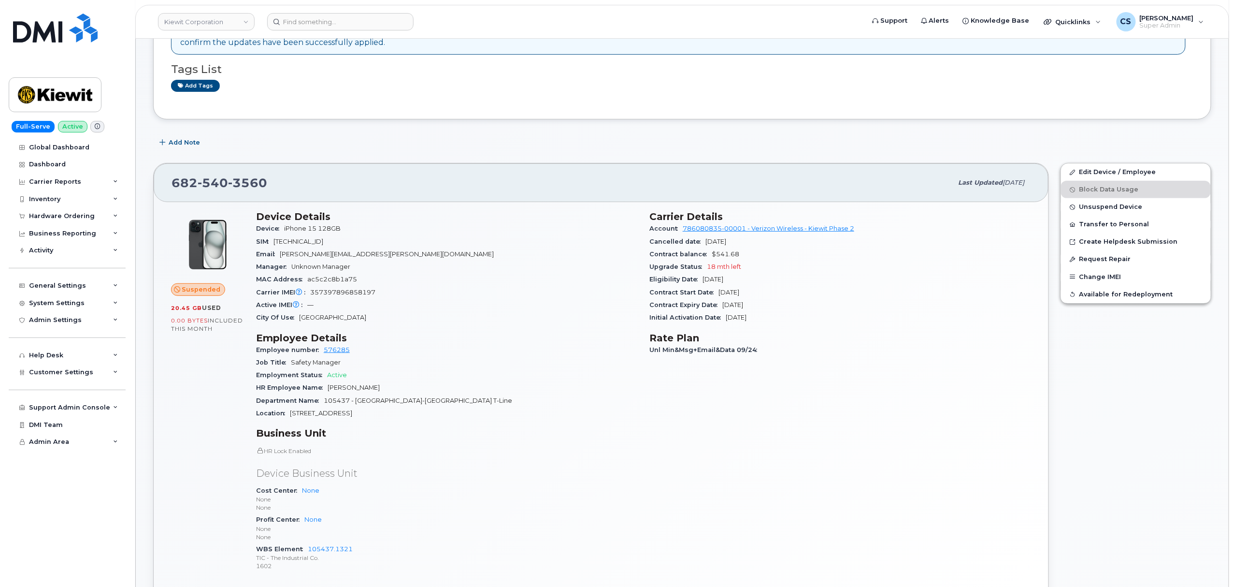
scroll to position [0, 0]
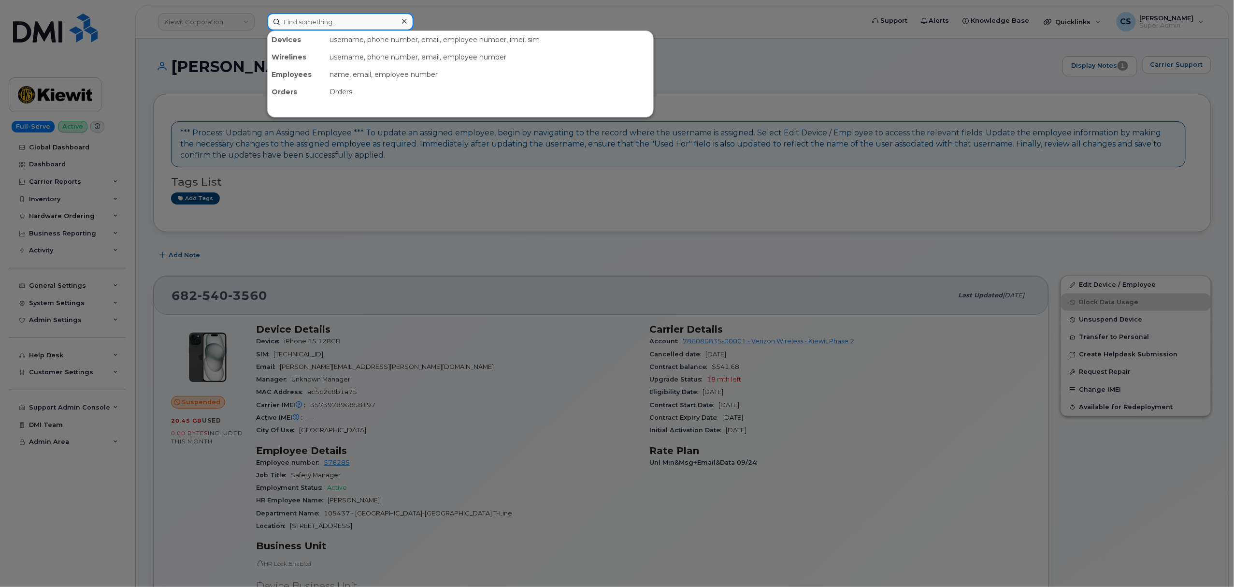
click at [342, 28] on input at bounding box center [340, 21] width 146 height 17
paste input "912-644-9339"
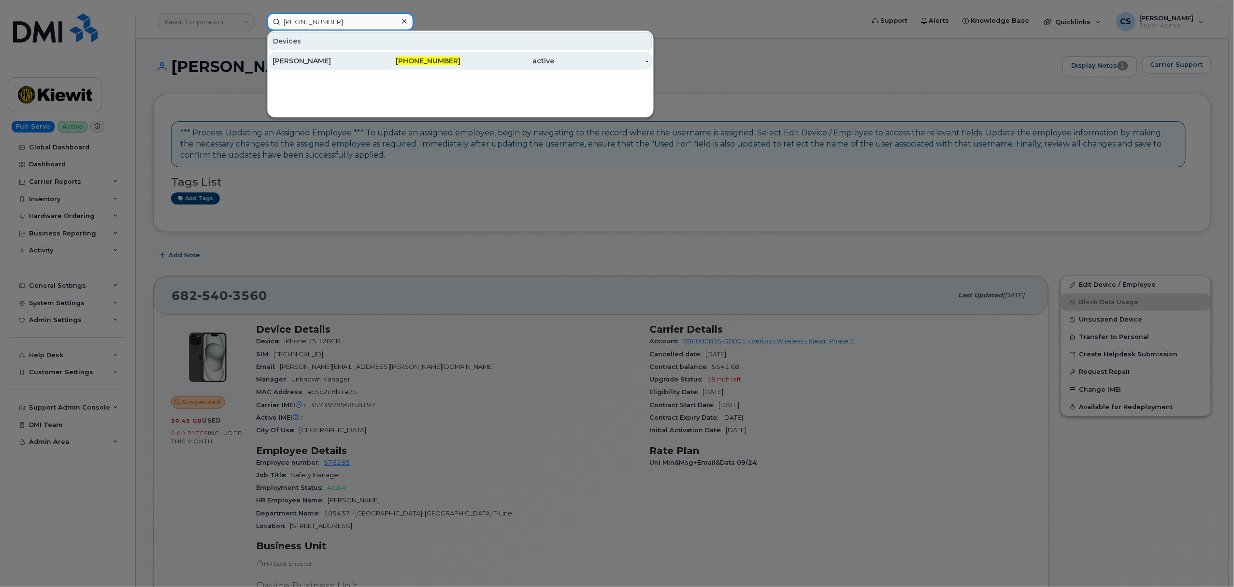
type input "912-644-9339"
click at [443, 64] on span "912-644-9339" at bounding box center [428, 61] width 65 height 9
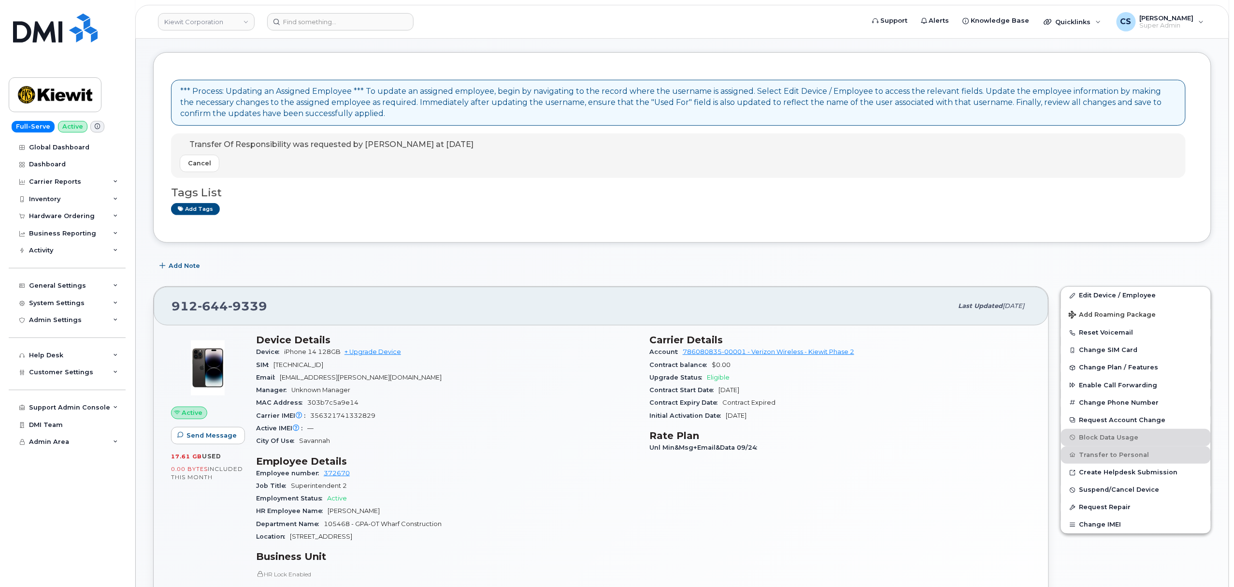
scroll to position [129, 0]
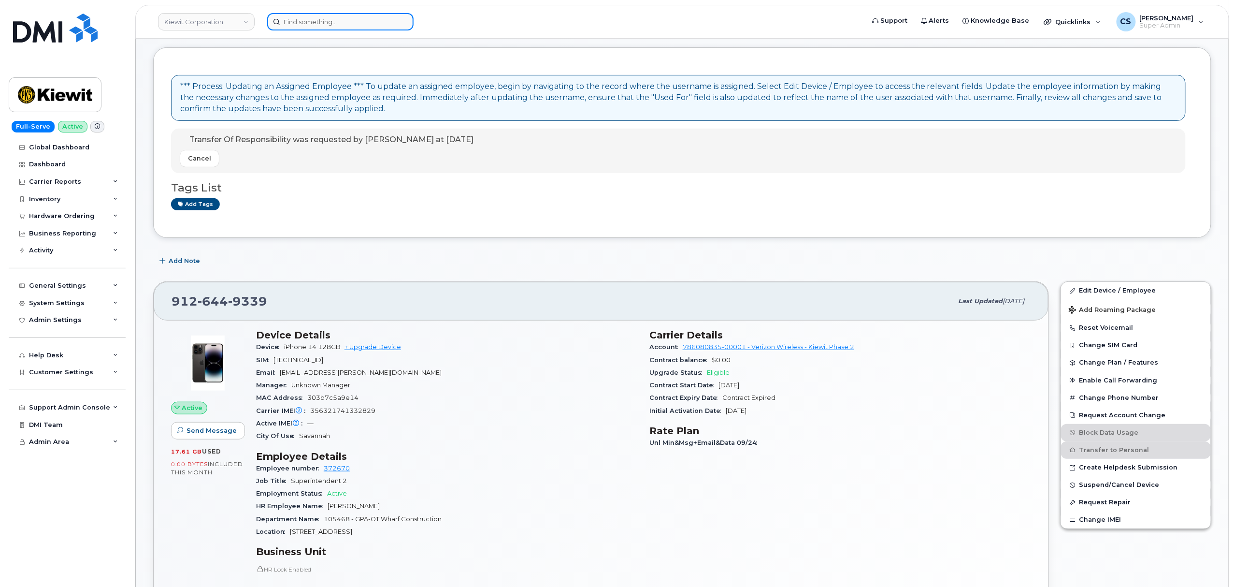
click at [338, 23] on input at bounding box center [340, 21] width 146 height 17
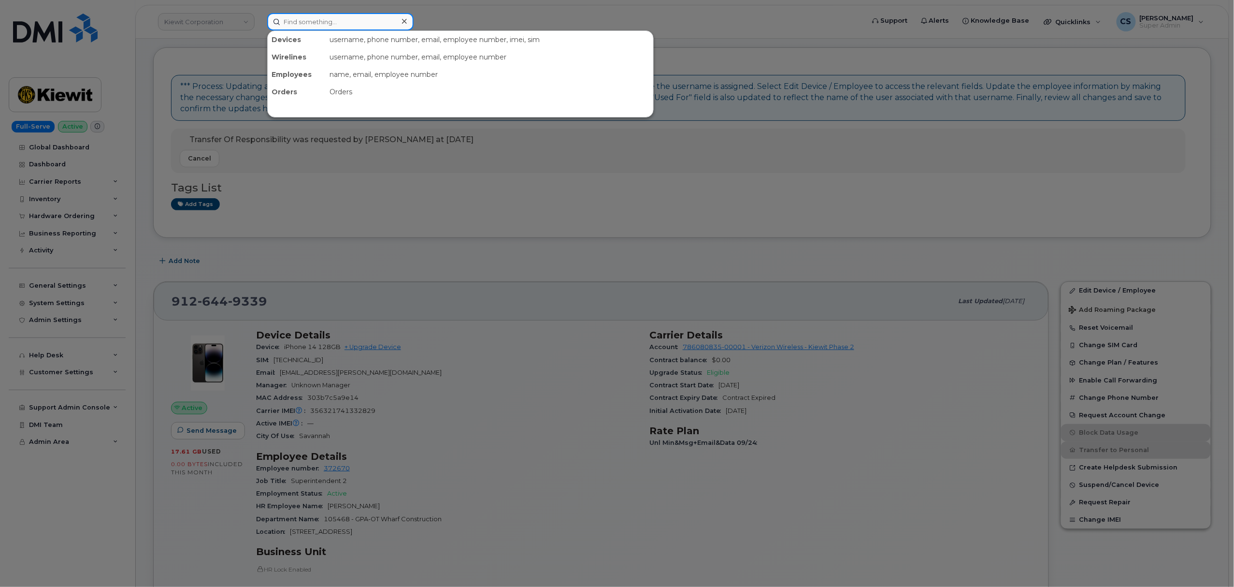
paste input "303102"
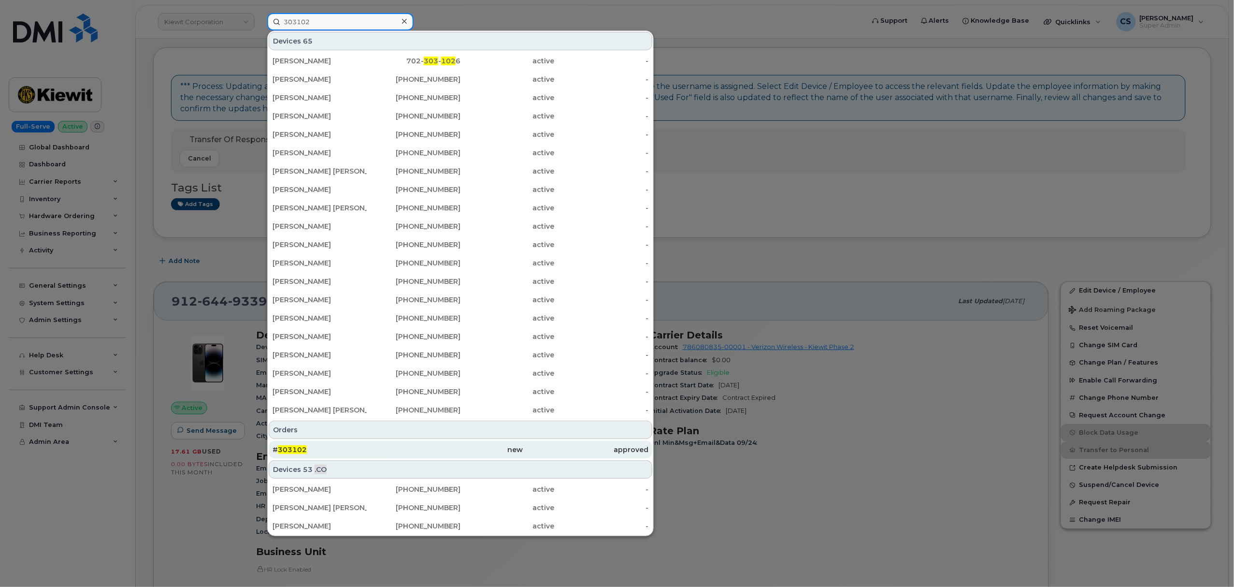
type input "303102"
click at [293, 449] on span "303102" at bounding box center [292, 449] width 29 height 9
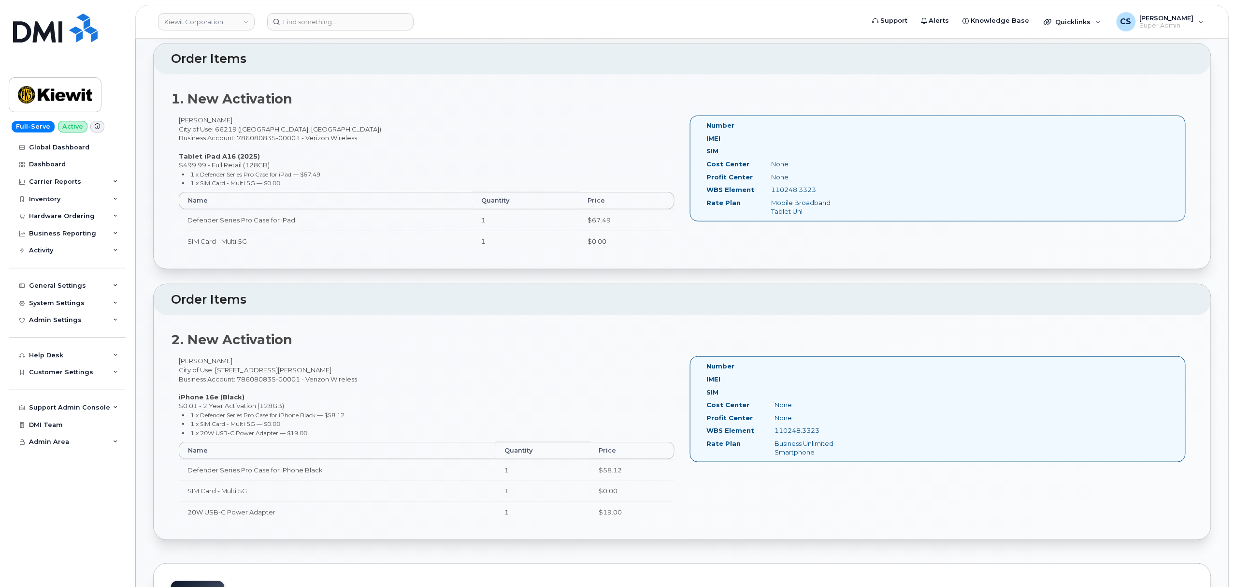
scroll to position [258, 0]
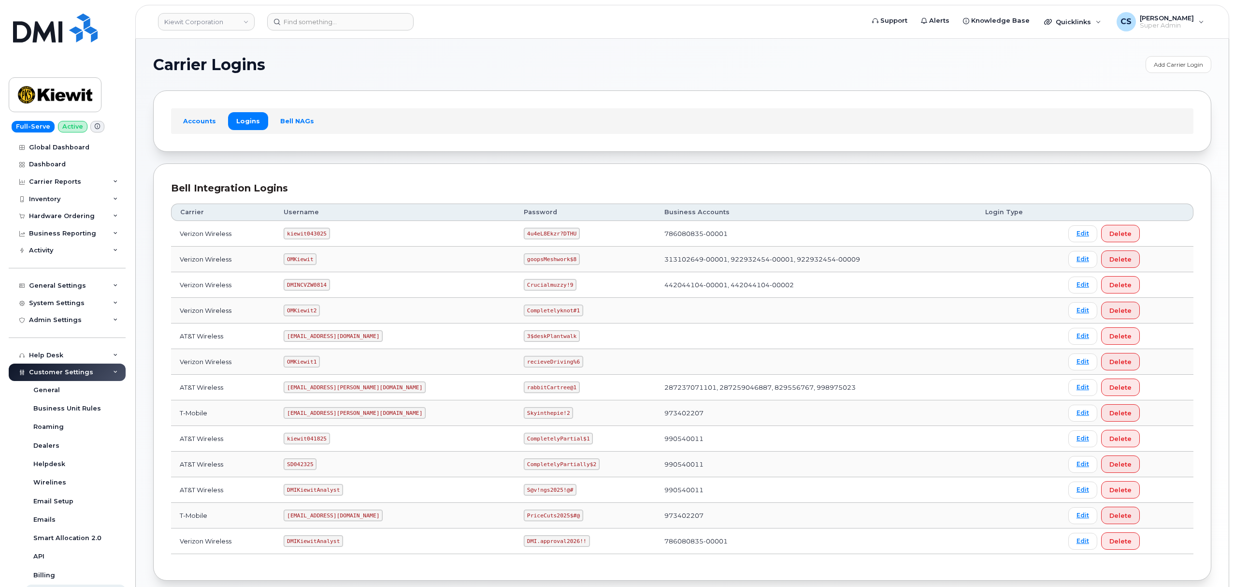
scroll to position [53, 0]
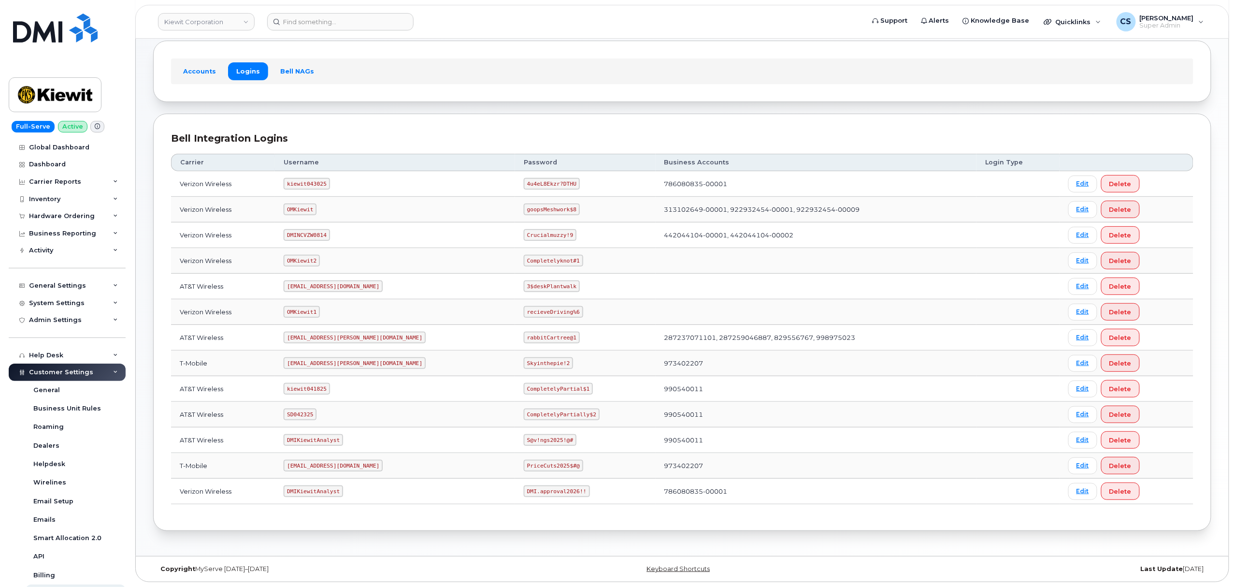
click at [312, 178] on code "kiewit043025" at bounding box center [307, 184] width 46 height 12
copy code "kiewit043025"
drag, startPoint x: 528, startPoint y: 181, endPoint x: 482, endPoint y: 180, distance: 45.9
click at [524, 180] on code "4u4eL8Ekzr?DTHU" at bounding box center [552, 184] width 56 height 12
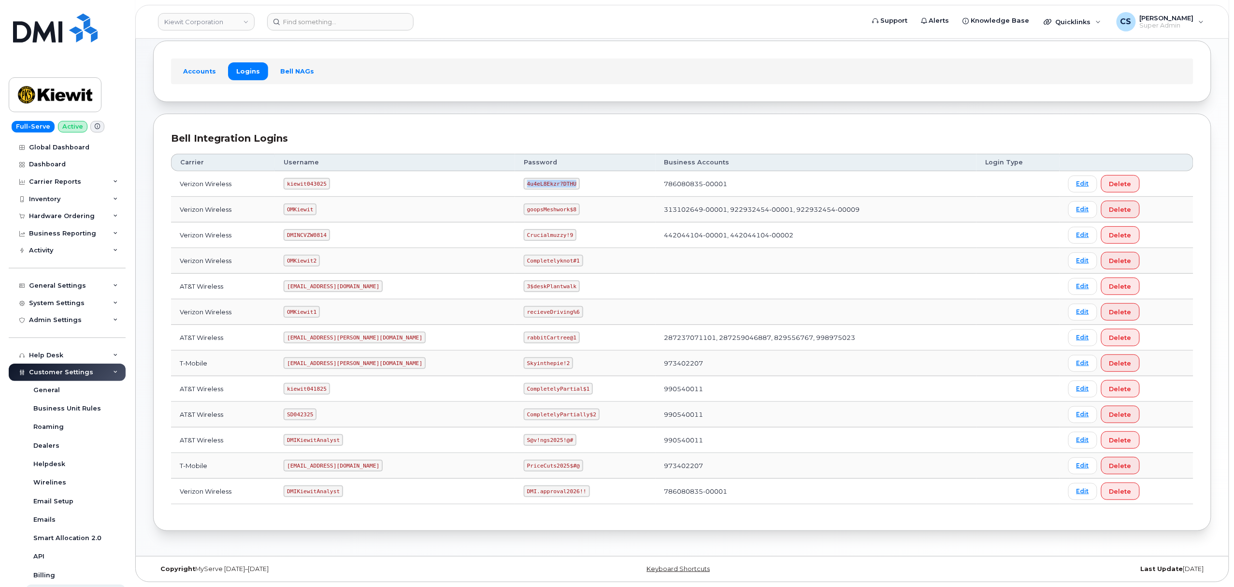
copy code "4u4eL8Ekzr?DTHU"
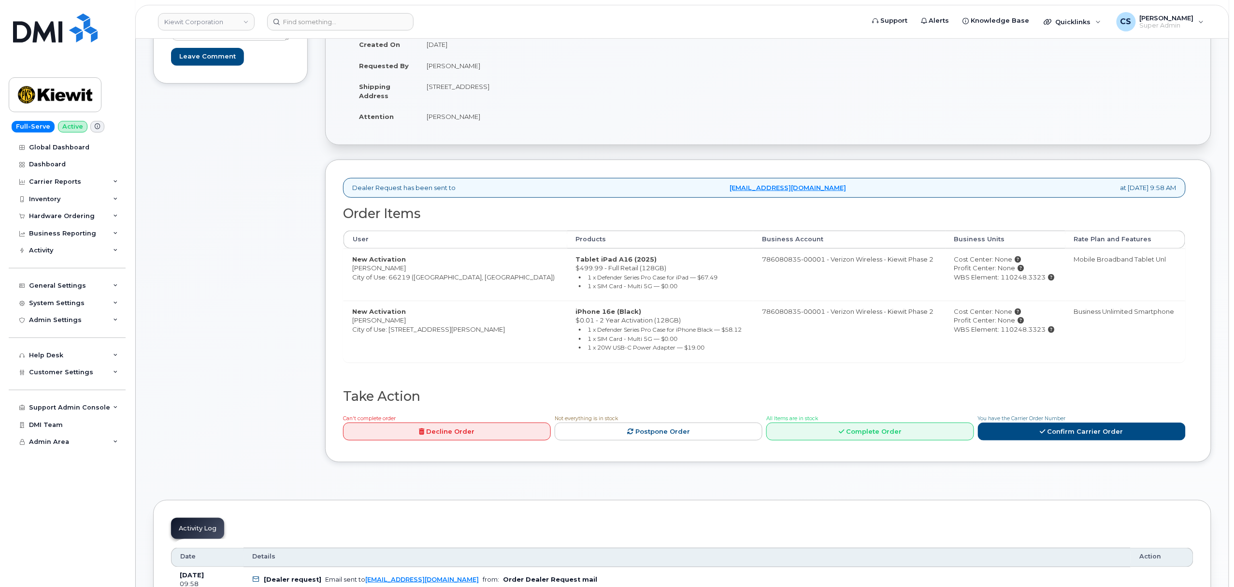
scroll to position [258, 0]
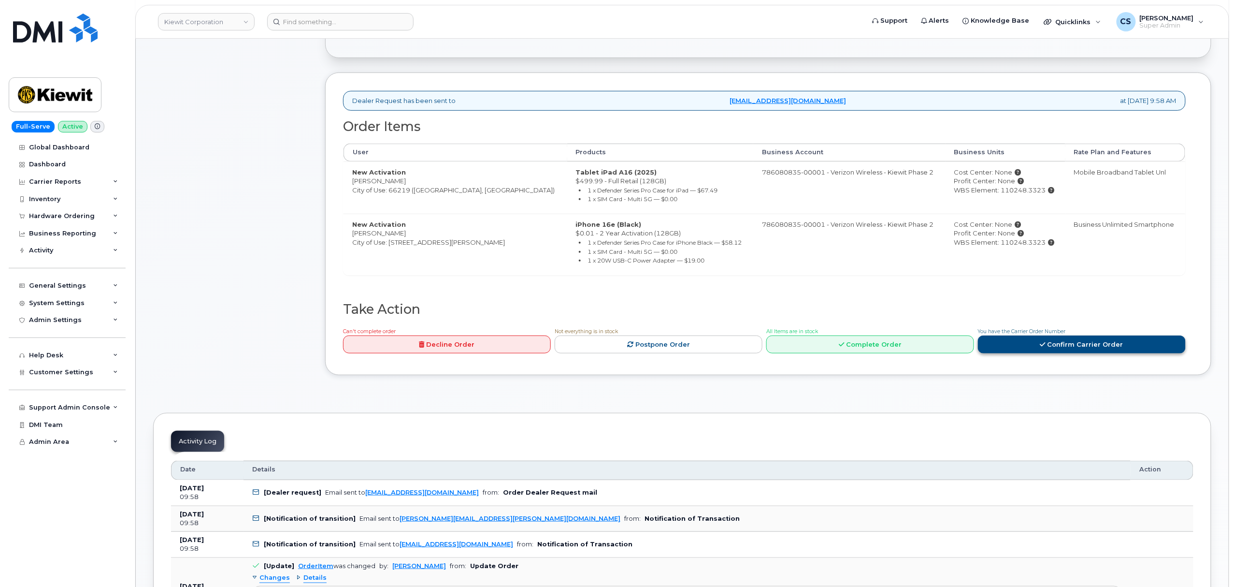
click at [1089, 347] on link "Confirm Carrier Order" at bounding box center [1082, 344] width 208 height 18
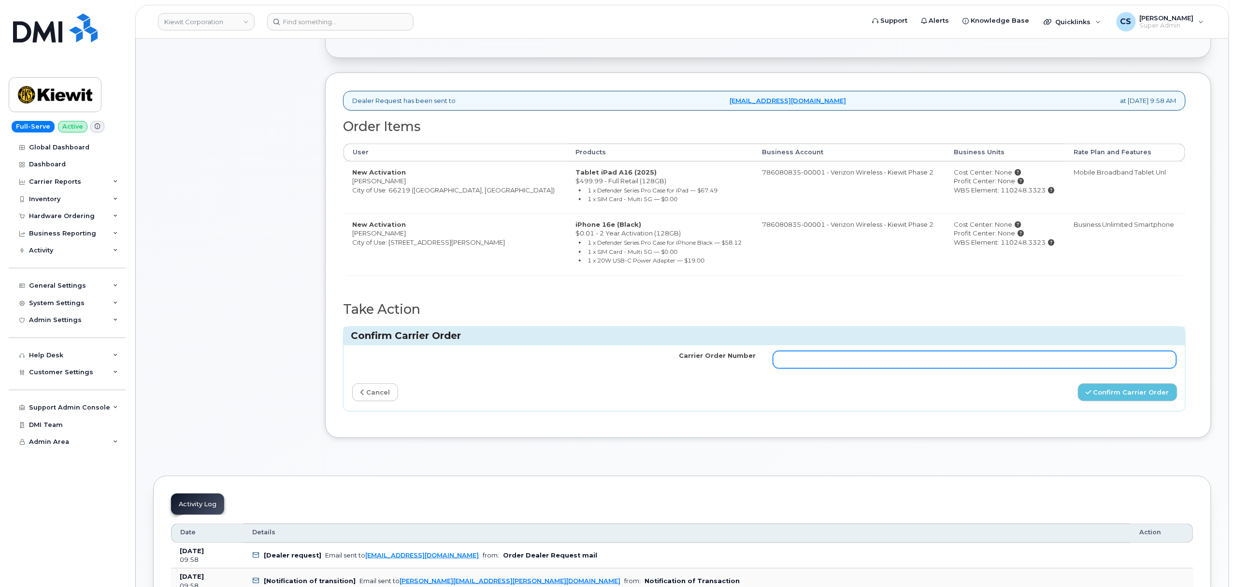
click at [930, 364] on input "Carrier Order Number" at bounding box center [974, 359] width 403 height 17
paste input "MB3000600503060"
type input "MB3000600503060"
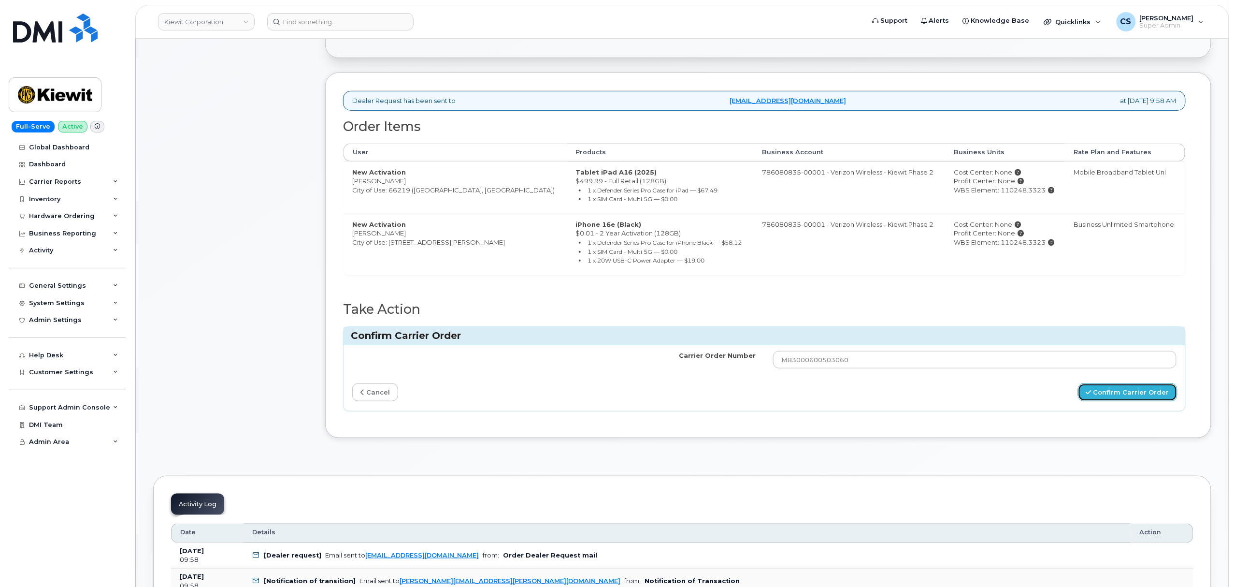
click at [1133, 397] on button "Confirm Carrier Order" at bounding box center [1128, 392] width 100 height 18
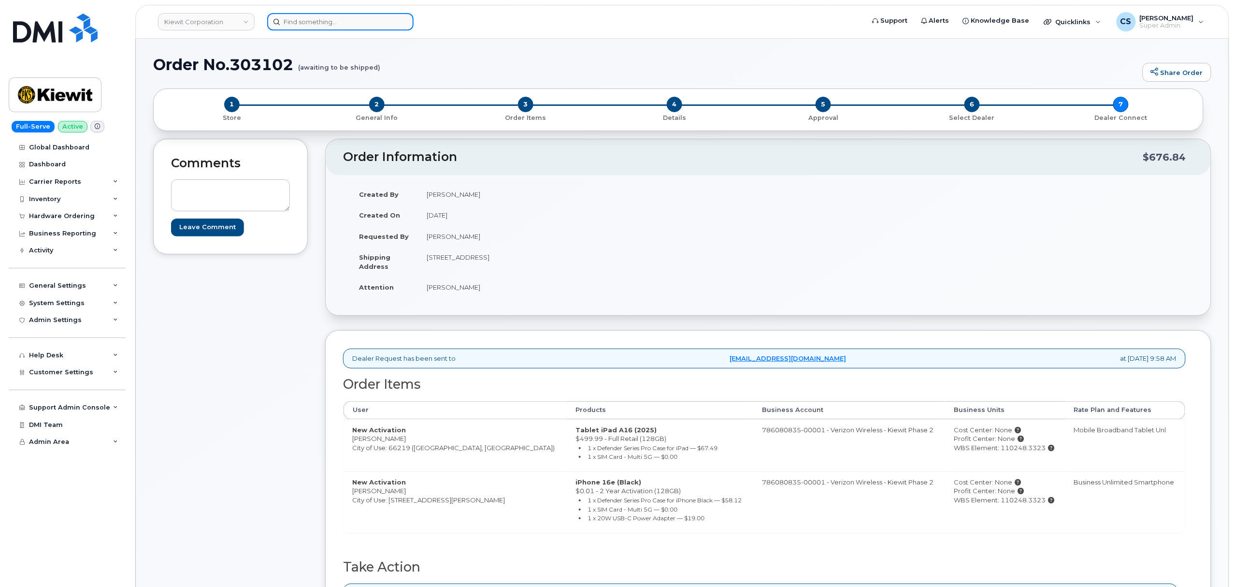
click at [314, 20] on input at bounding box center [340, 21] width 146 height 17
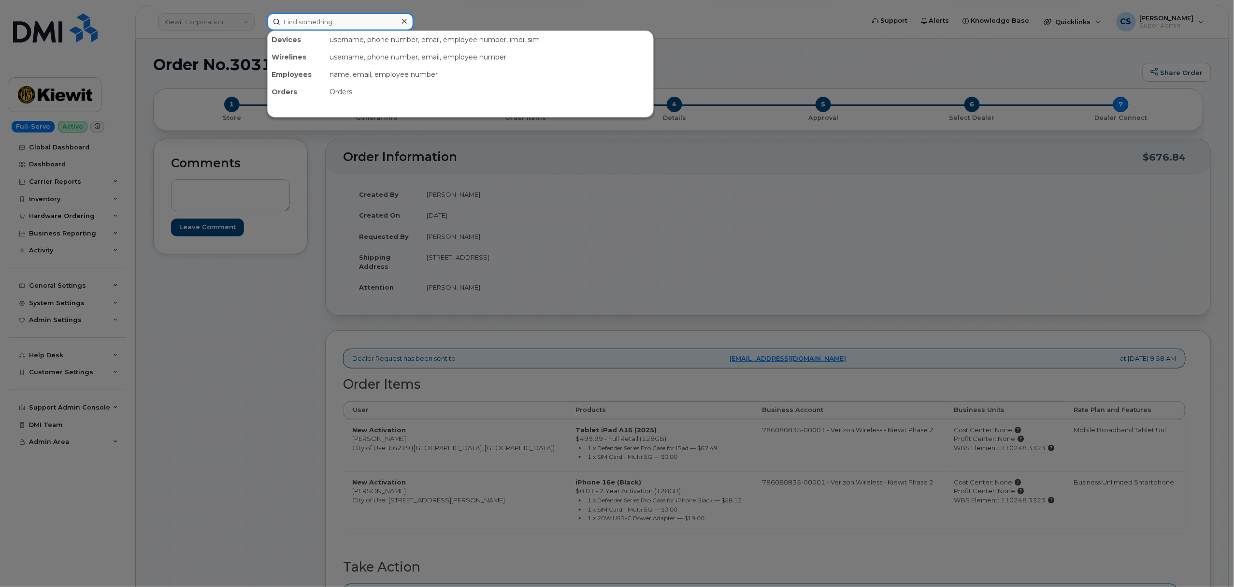
paste input "302493"
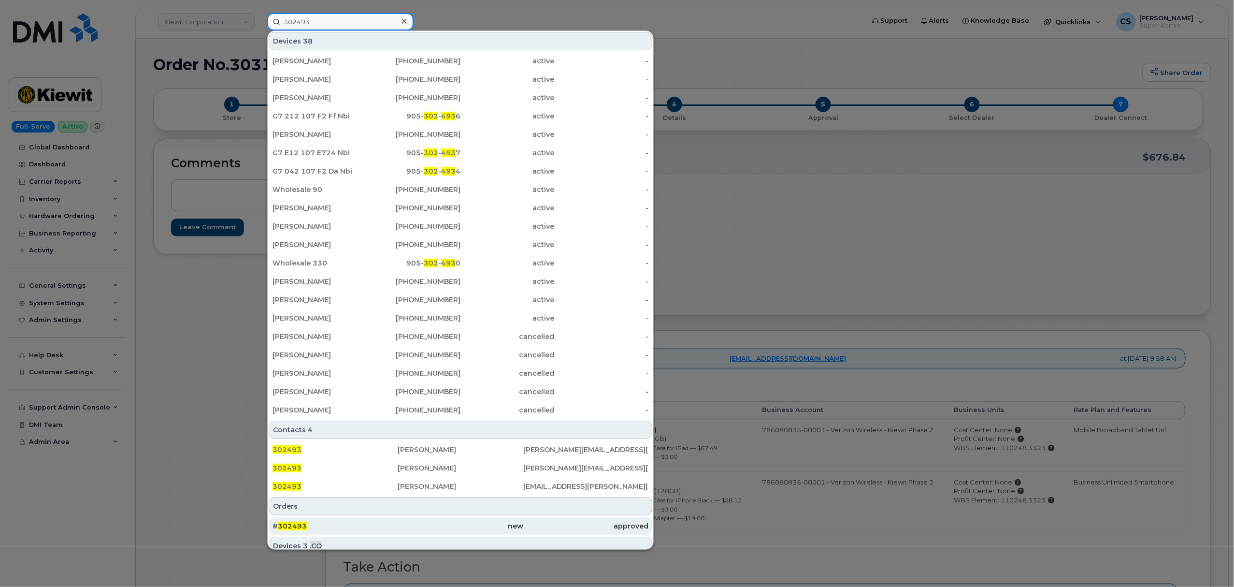
type input "302493"
click at [294, 526] on span "302493" at bounding box center [292, 525] width 29 height 9
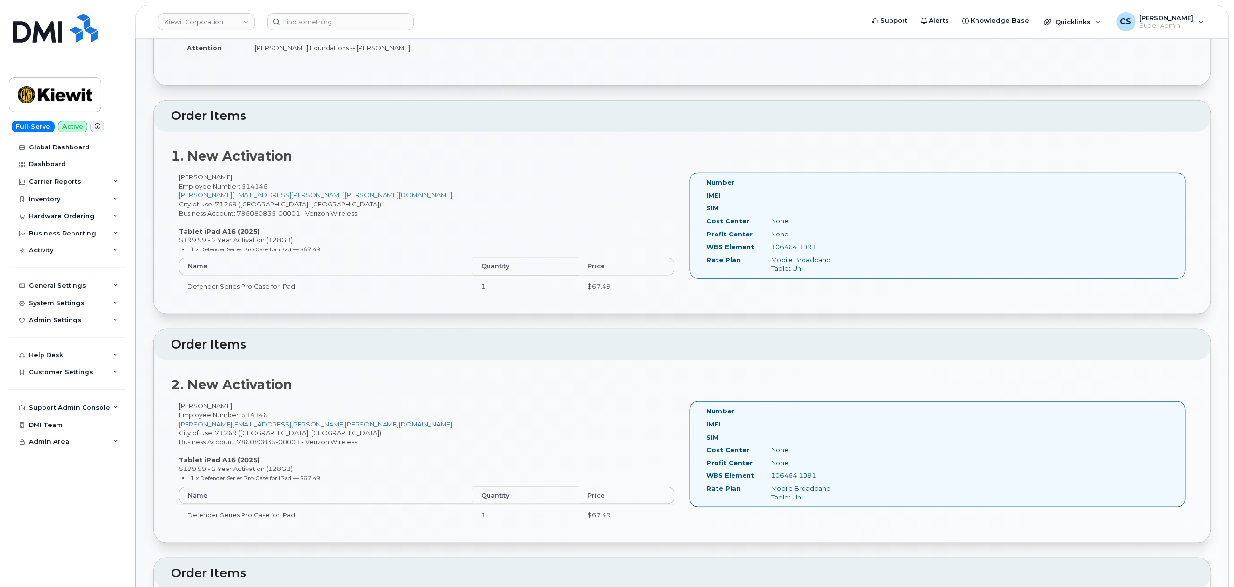
scroll to position [193, 0]
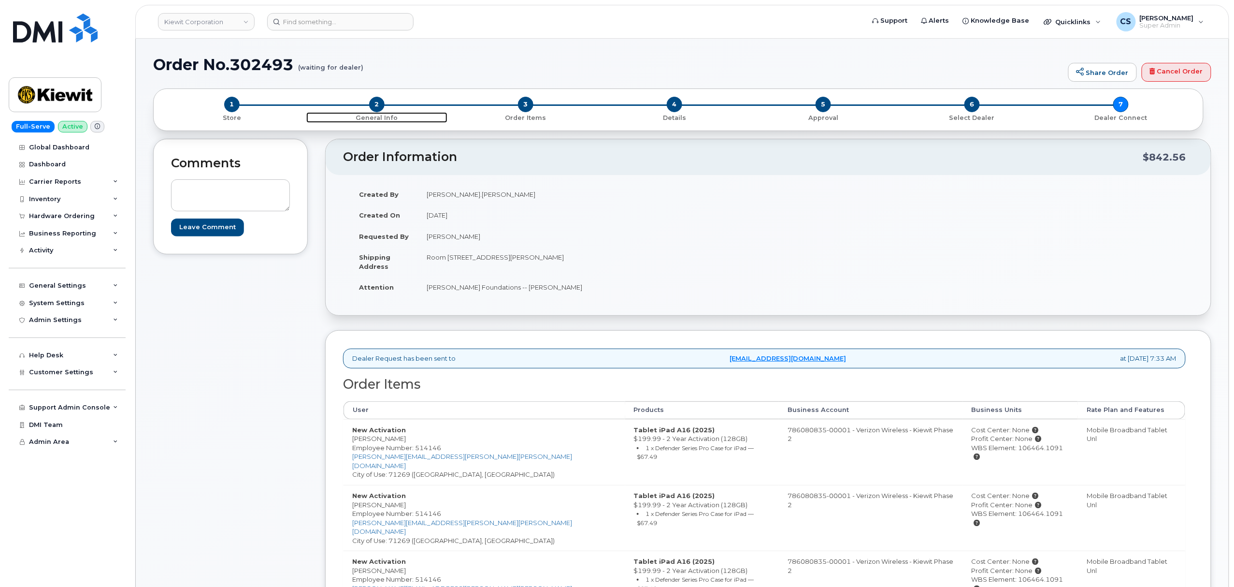
click at [372, 100] on span "2" at bounding box center [376, 104] width 15 height 15
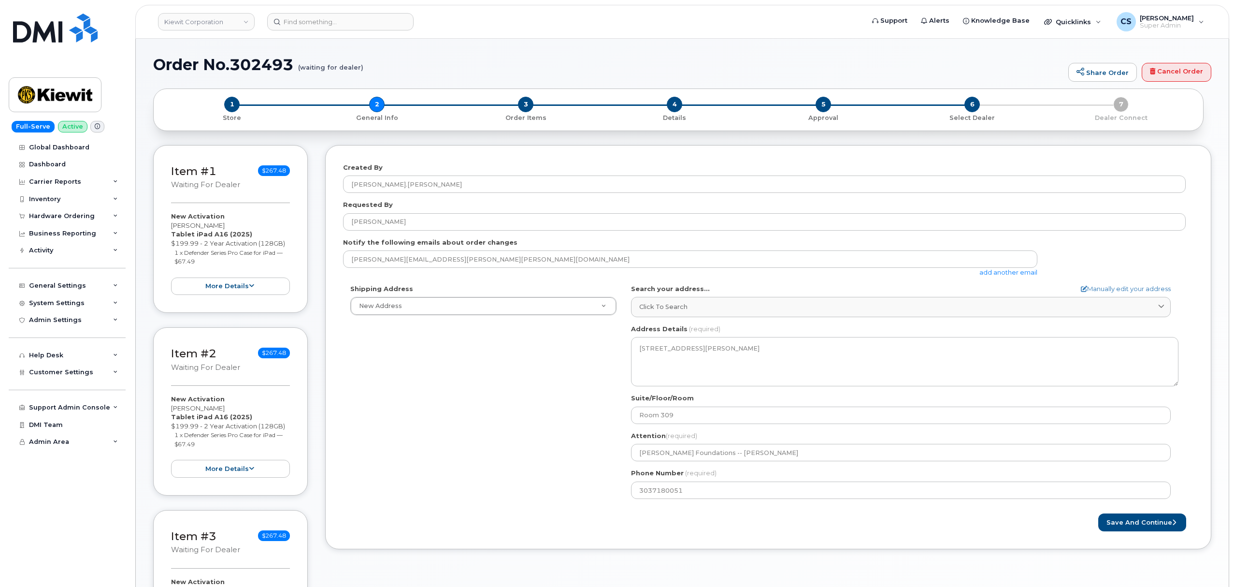
select select
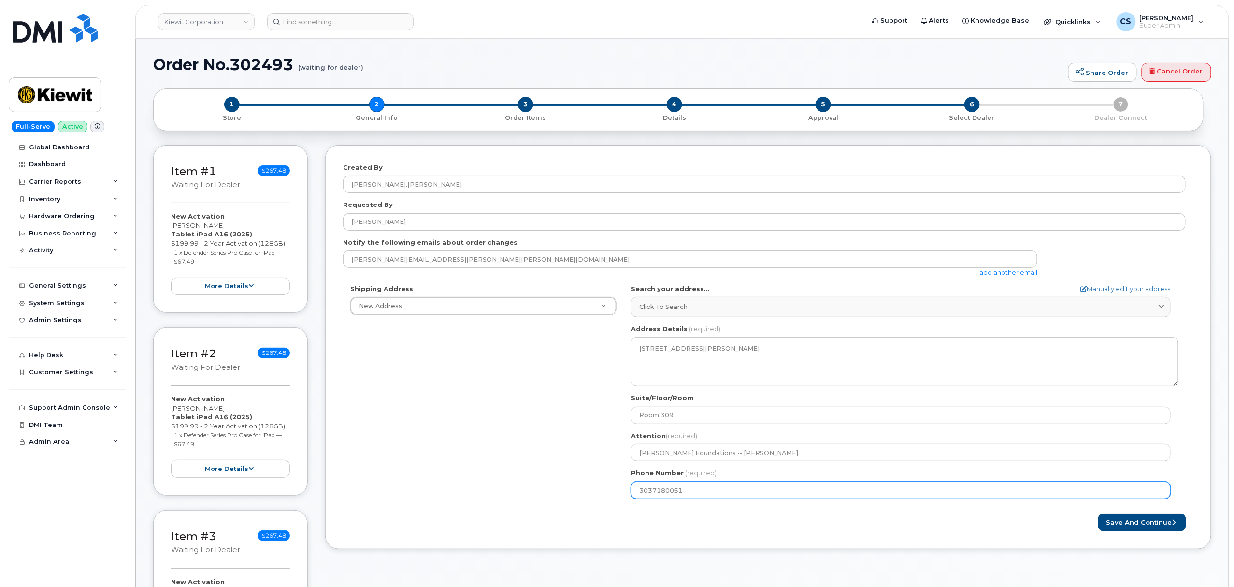
click at [671, 495] on input "3037180051" at bounding box center [901, 489] width 540 height 17
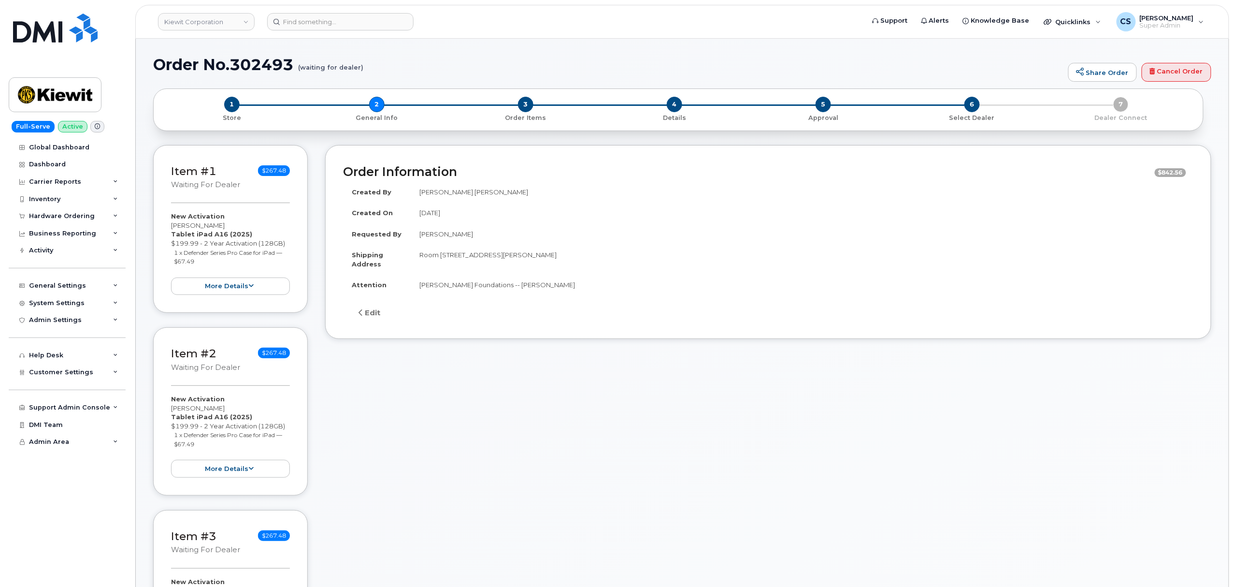
click at [265, 66] on h1 "Order No.302493 (waiting for dealer)" at bounding box center [608, 64] width 910 height 17
copy h1 "302493"
click at [321, 22] on input at bounding box center [340, 21] width 146 height 17
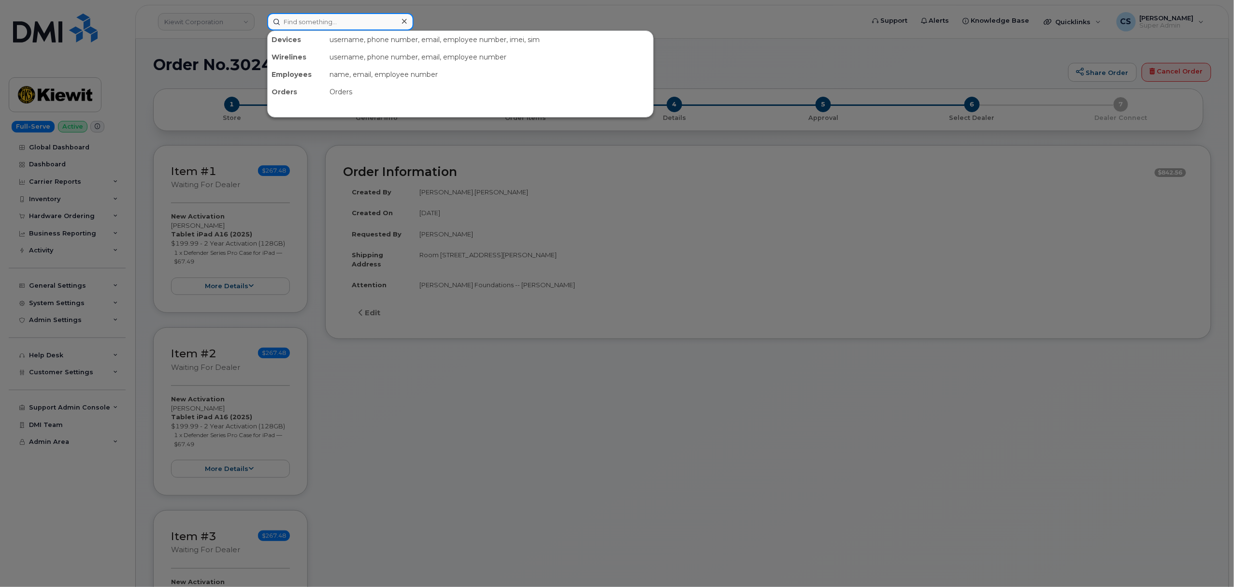
paste input "302493"
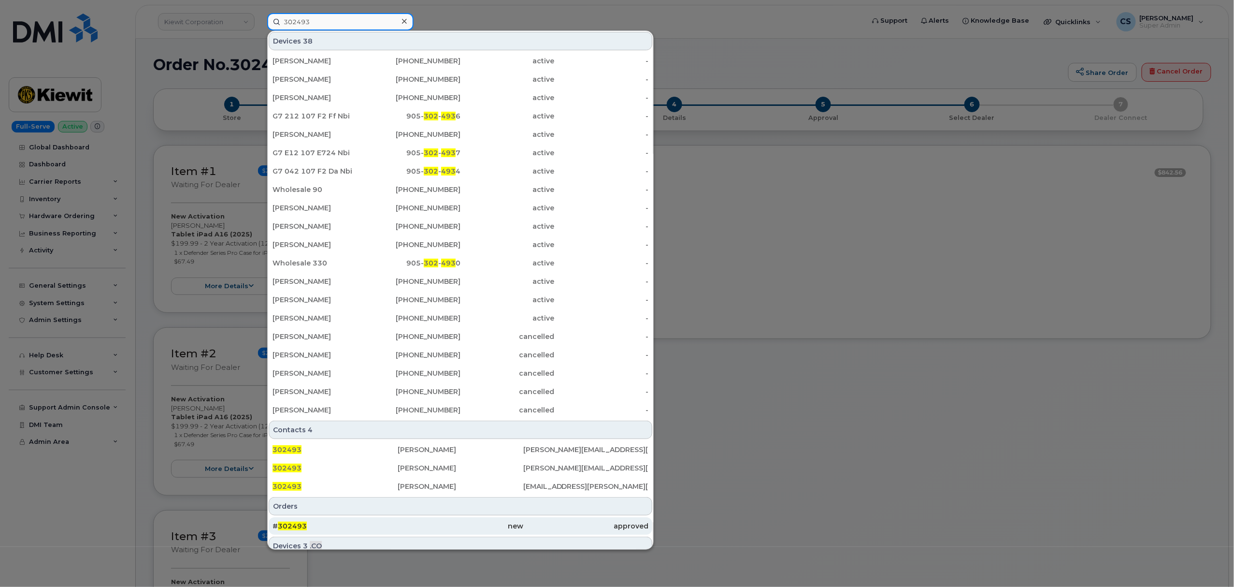
type input "302493"
click at [293, 527] on span "302493" at bounding box center [292, 525] width 29 height 9
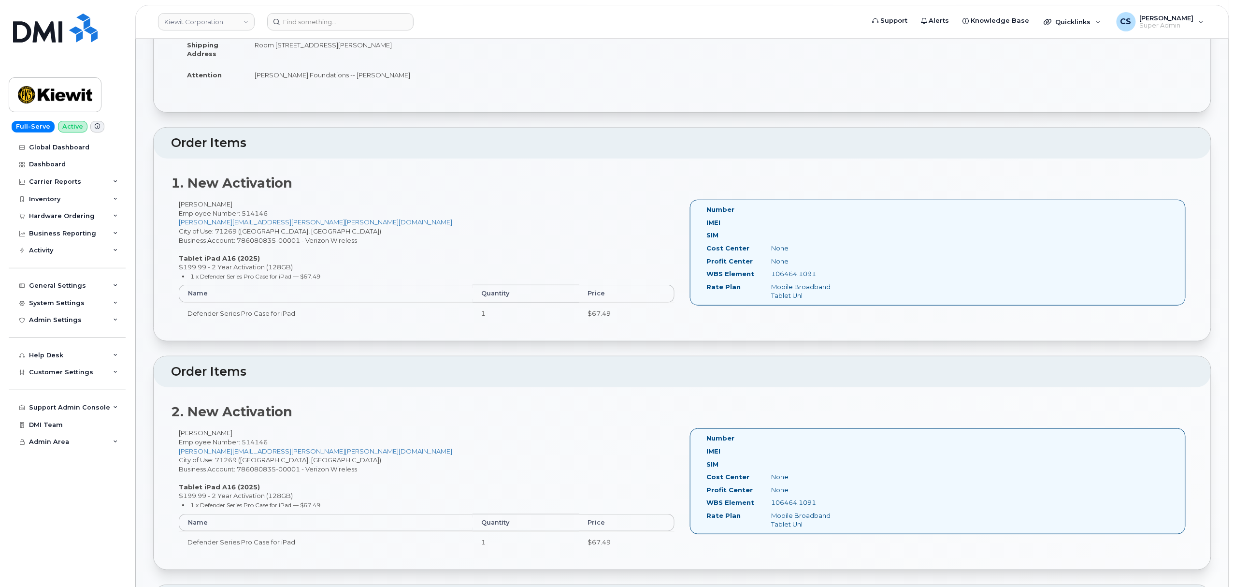
scroll to position [129, 0]
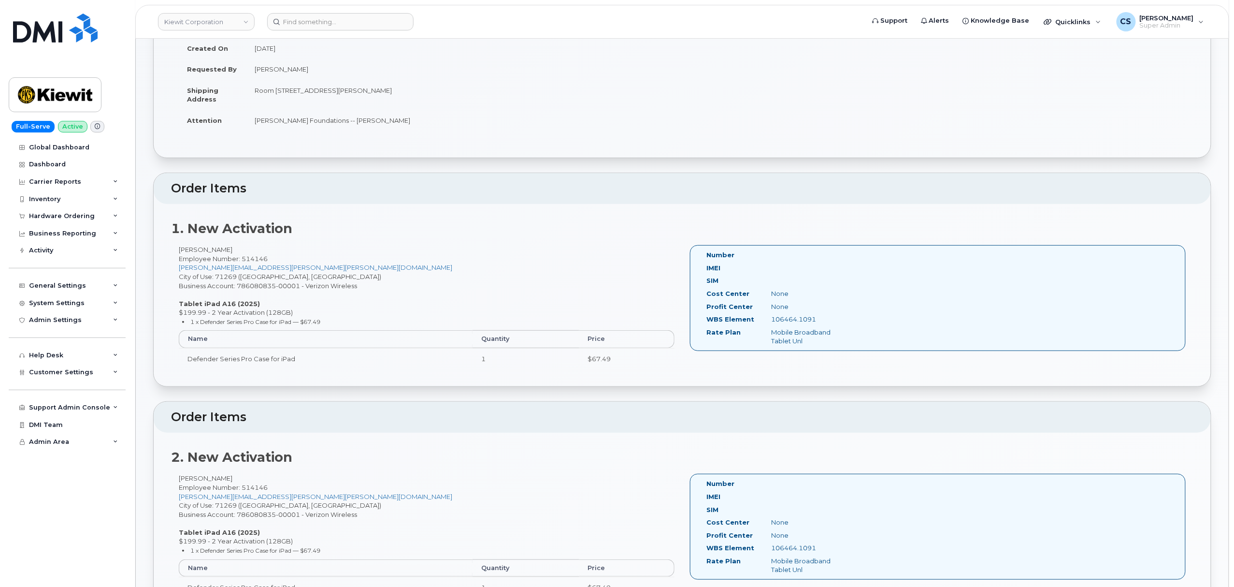
click at [186, 247] on div "[PERSON_NAME] Employee Number: 514146 [PERSON_NAME][EMAIL_ADDRESS][PERSON_NAME]…" at bounding box center [426, 311] width 511 height 132
click at [186, 247] on div "Luther Sandoval Ii Employee Number: 514146 TYLER.JAMES@KIEWIT.COM City of Use: …" at bounding box center [426, 311] width 511 height 132
copy div "Luther"
click at [207, 250] on div "Luther Sandoval Ii Employee Number: 514146 TYLER.JAMES@KIEWIT.COM City of Use: …" at bounding box center [426, 311] width 511 height 132
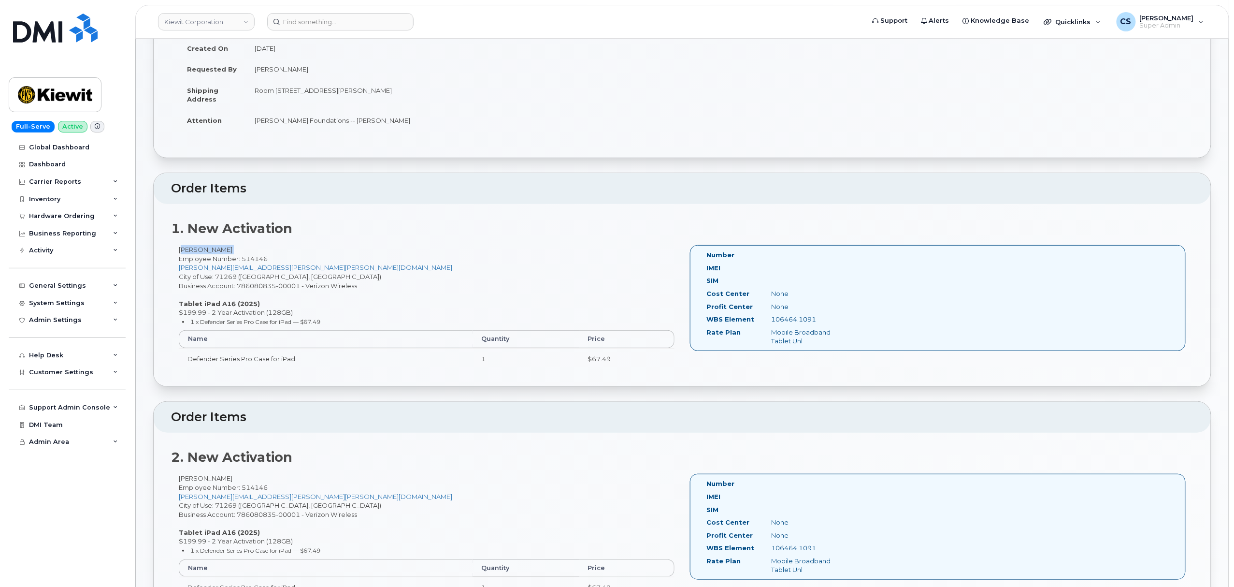
click at [207, 250] on div "Luther Sandoval Ii Employee Number: 514146 TYLER.JAMES@KIEWIT.COM City of Use: …" at bounding box center [426, 311] width 511 height 132
click at [278, 254] on div "Luther Sandoval Ii Employee Number: 514146 TYLER.JAMES@KIEWIT.COM City of Use: …" at bounding box center [426, 311] width 511 height 132
drag, startPoint x: 242, startPoint y: 246, endPoint x: 202, endPoint y: 248, distance: 40.1
click at [202, 248] on div "Luther Sandoval Ii Employee Number: 514146 TYLER.JAMES@KIEWIT.COM City of Use: …" at bounding box center [426, 311] width 511 height 132
copy div "Sandoval Ii"
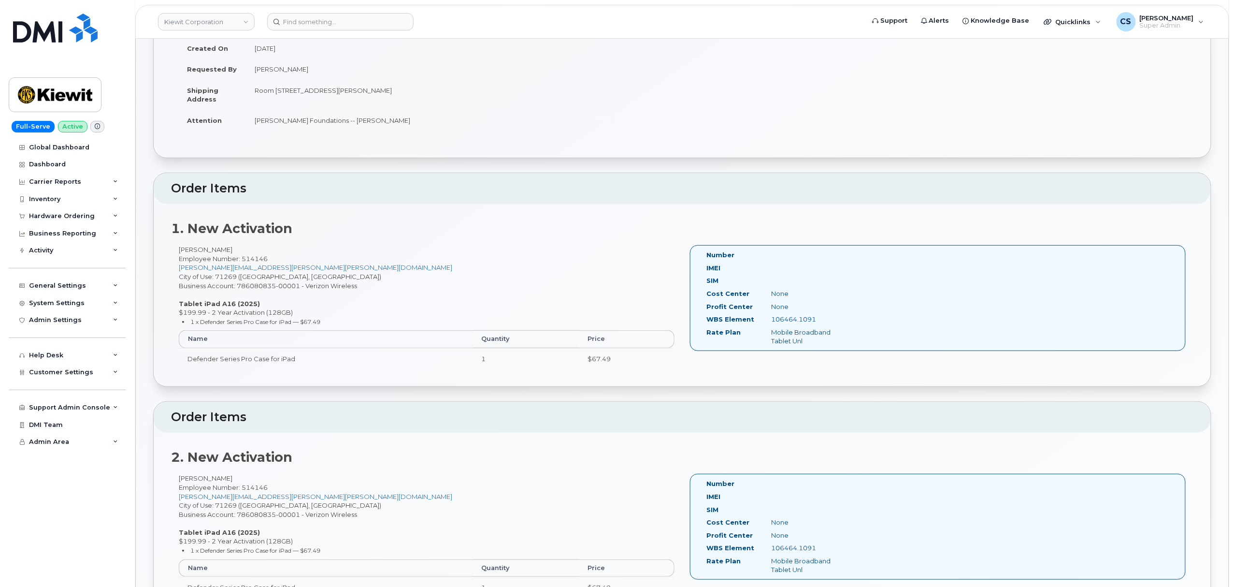
drag, startPoint x: 819, startPoint y: 318, endPoint x: 769, endPoint y: 319, distance: 50.3
click at [769, 319] on div "106464.1091" at bounding box center [809, 319] width 91 height 9
click at [190, 478] on div "William Martin Employee Number: 514146 TYLER.JAMES@KIEWIT.COM City of Use: 7126…" at bounding box center [426, 539] width 511 height 132
click at [189, 478] on div "William Martin Employee Number: 514146 TYLER.JAMES@KIEWIT.COM City of Use: 7126…" at bounding box center [426, 539] width 511 height 132
copy div "William"
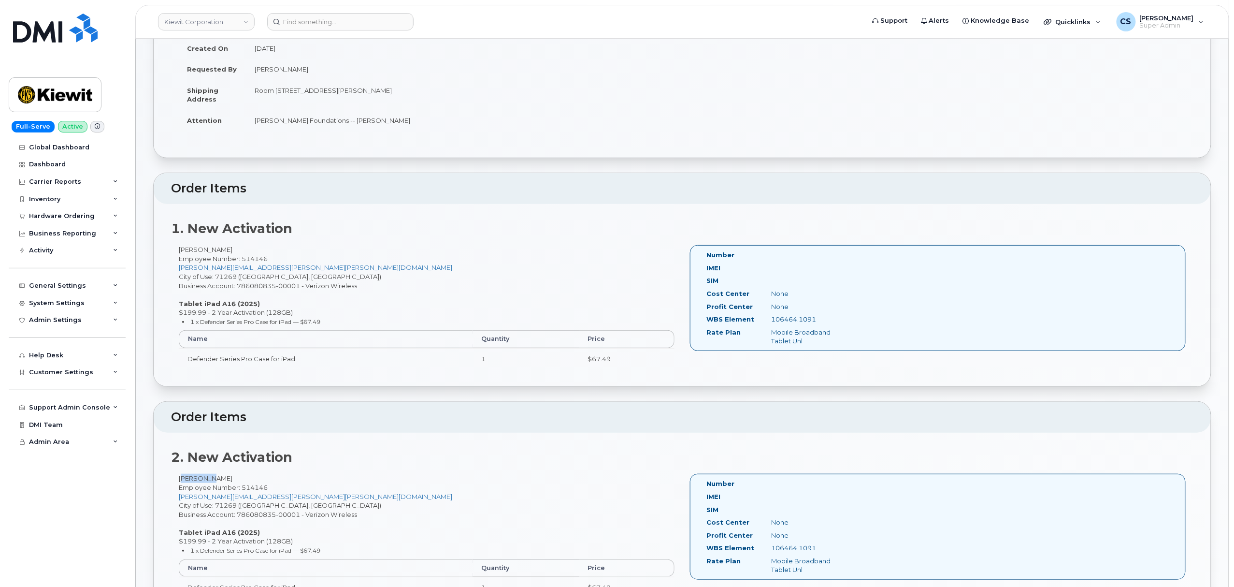
copy div "William"
click at [213, 477] on div "William Martin Employee Number: 514146 TYLER.JAMES@KIEWIT.COM City of Use: 7126…" at bounding box center [426, 539] width 511 height 132
copy div "Martin"
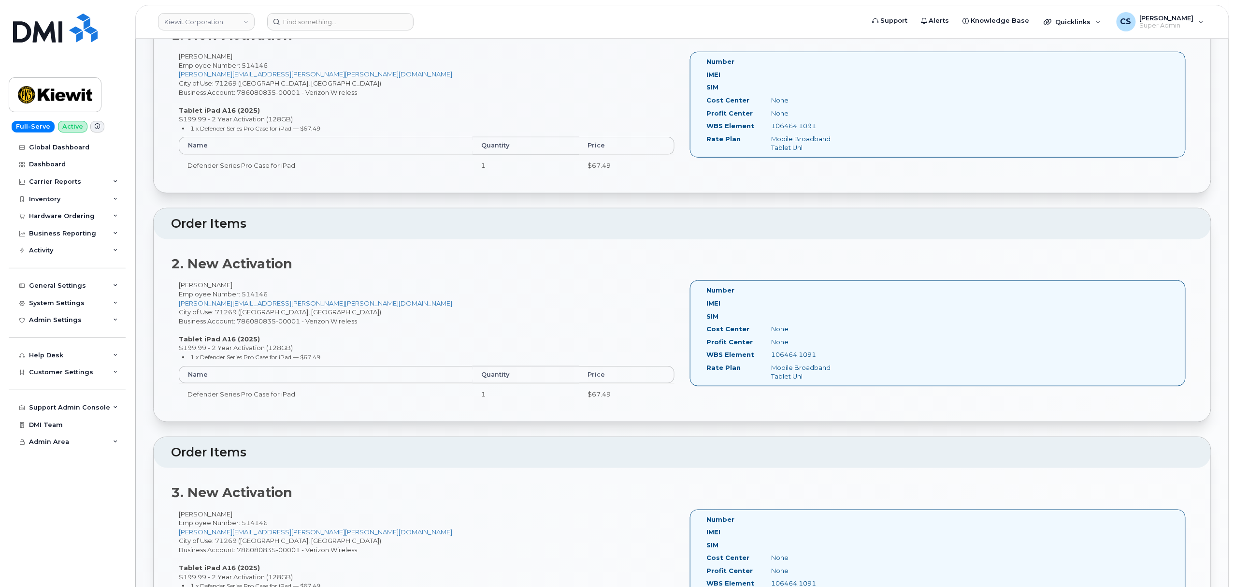
scroll to position [386, 0]
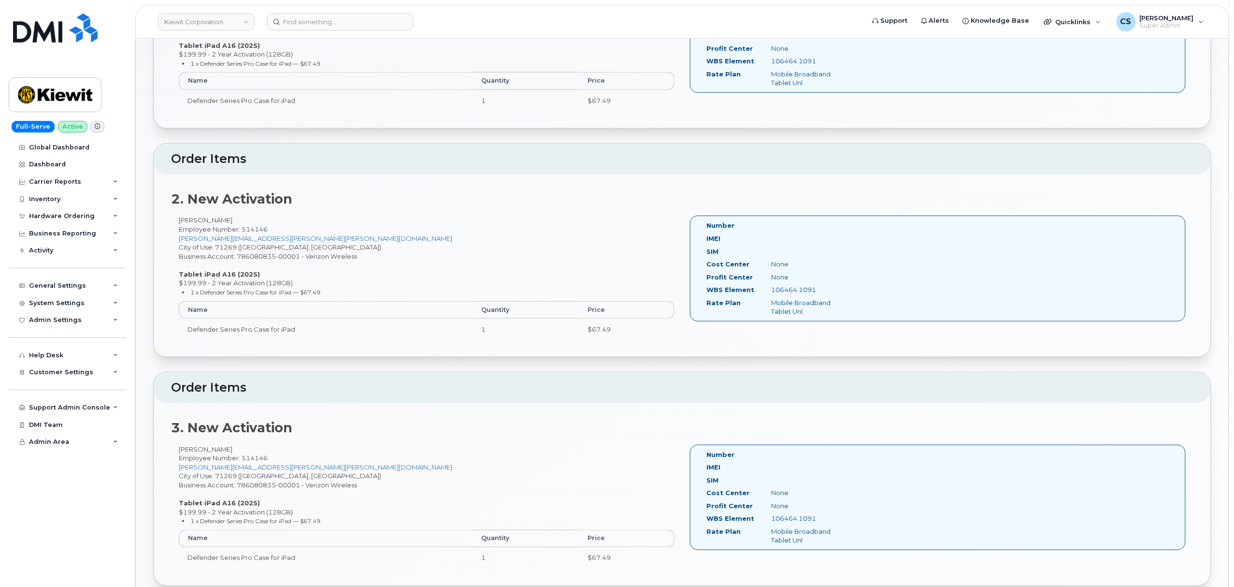
click at [184, 449] on div "Parker Slade Employee Number: 514146 TYLER.JAMES@KIEWIT.COM City of Use: 71269 …" at bounding box center [426, 510] width 511 height 132
copy div "Parker"
click at [209, 449] on div "Parker Slade Employee Number: 514146 TYLER.JAMES@KIEWIT.COM City of Use: 71269 …" at bounding box center [426, 510] width 511 height 132
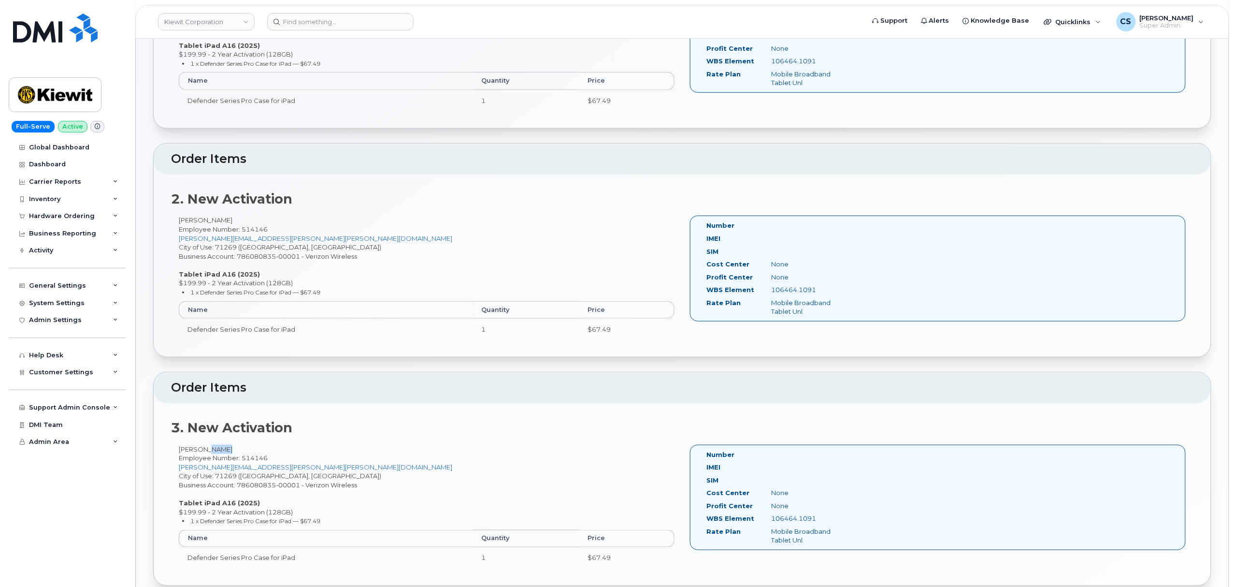
copy div "Slade"
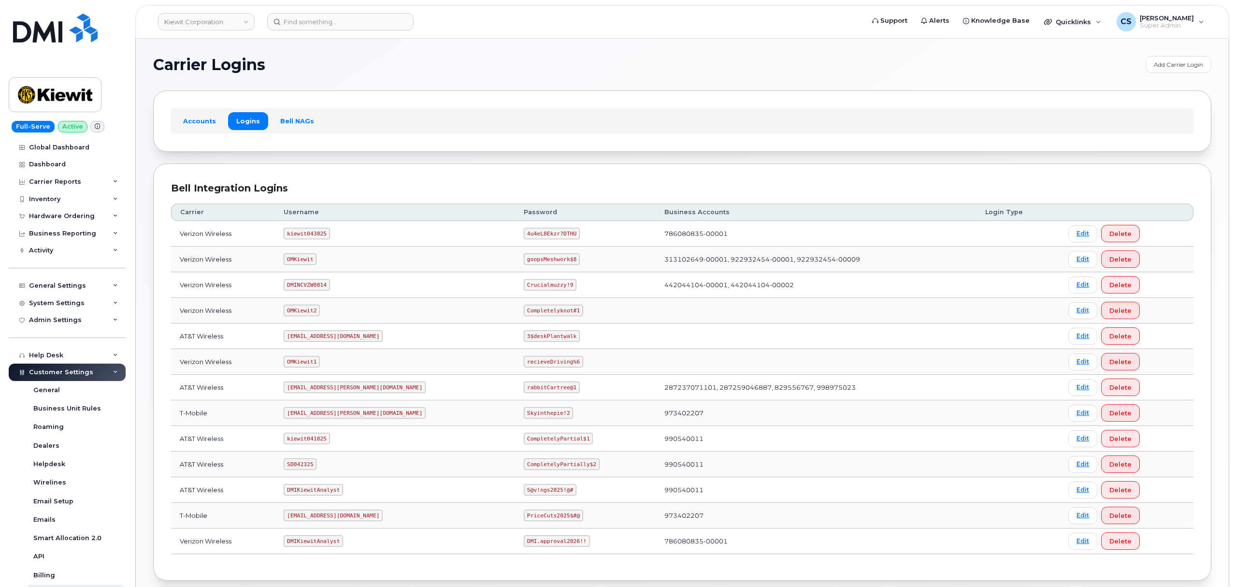
scroll to position [53, 0]
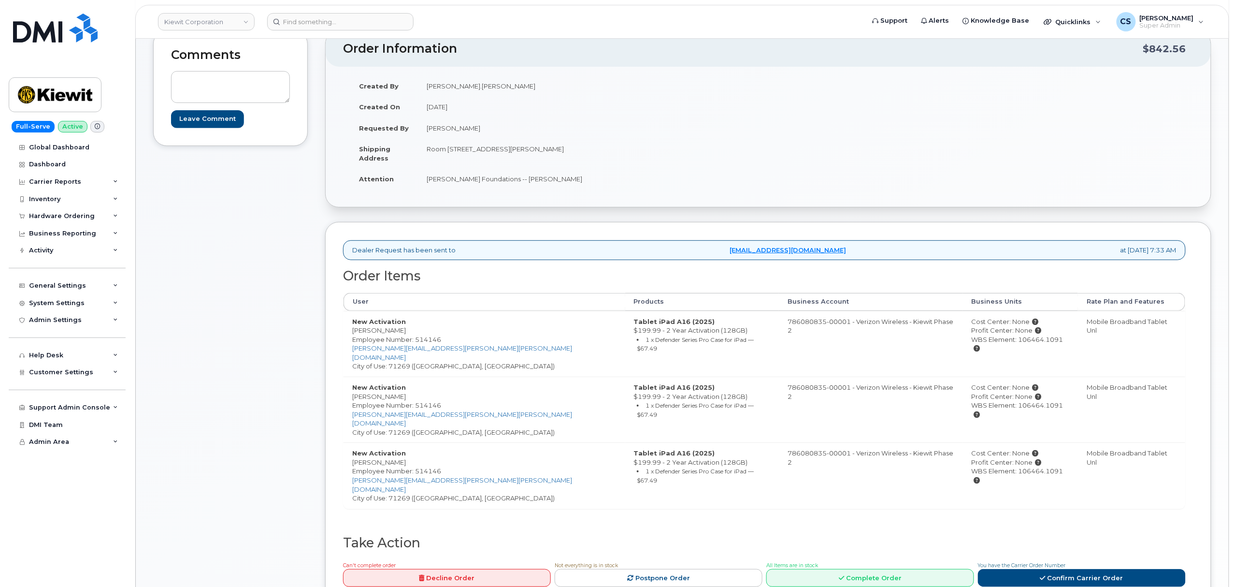
scroll to position [258, 0]
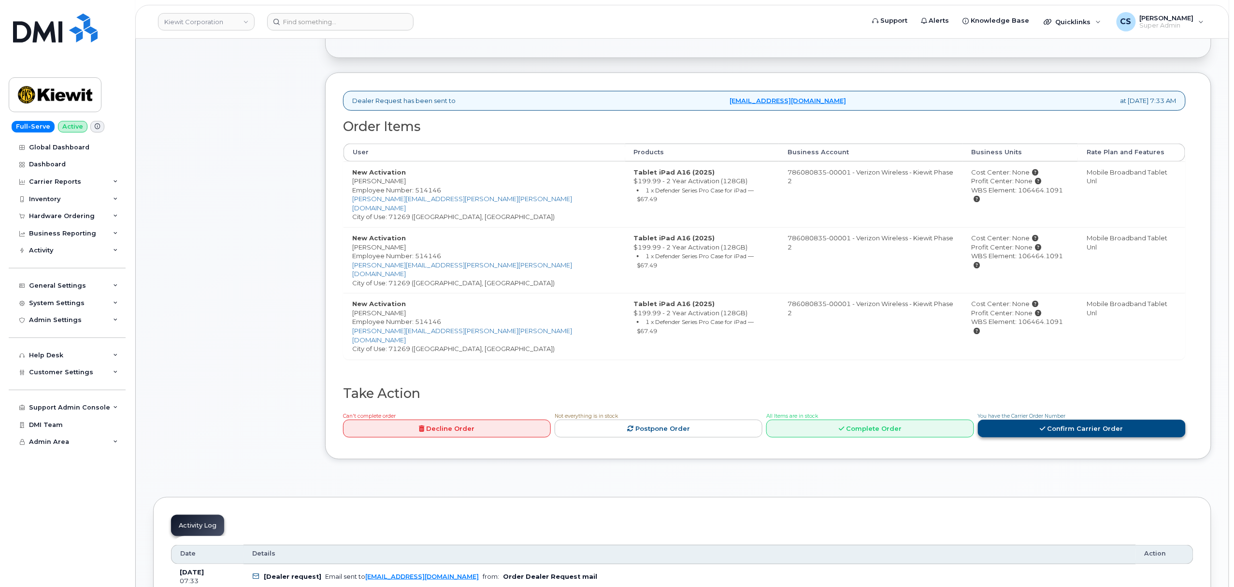
click at [1058, 419] on link "Confirm Carrier Order" at bounding box center [1082, 428] width 208 height 18
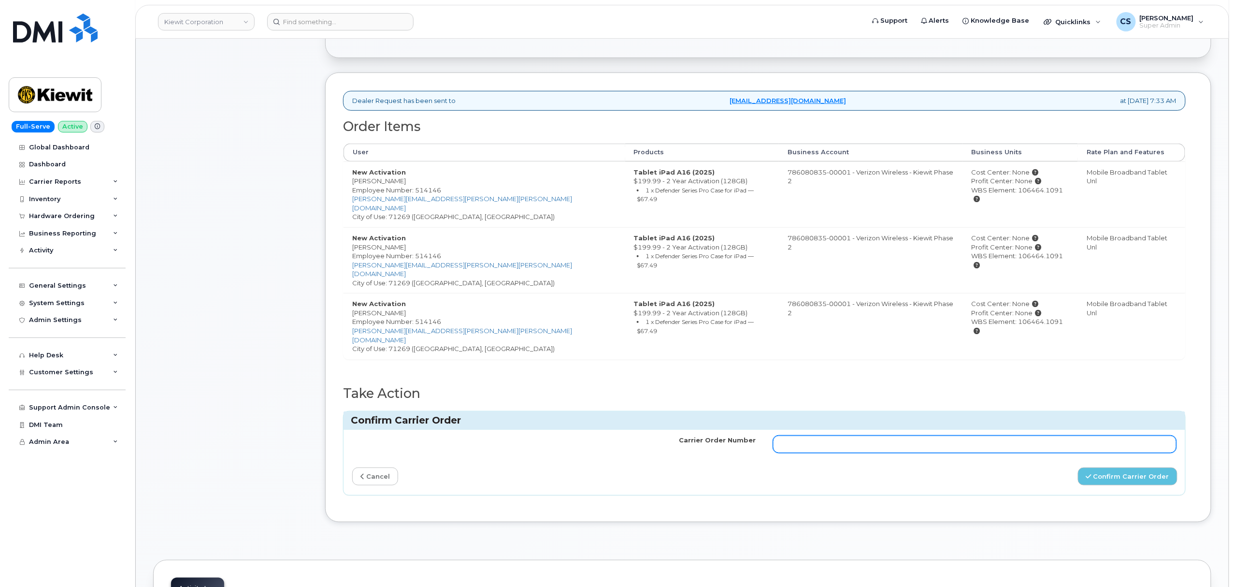
click at [888, 435] on input "Carrier Order Number" at bounding box center [974, 443] width 403 height 17
paste input "MB3000600515567"
type input "MB3000600515567"
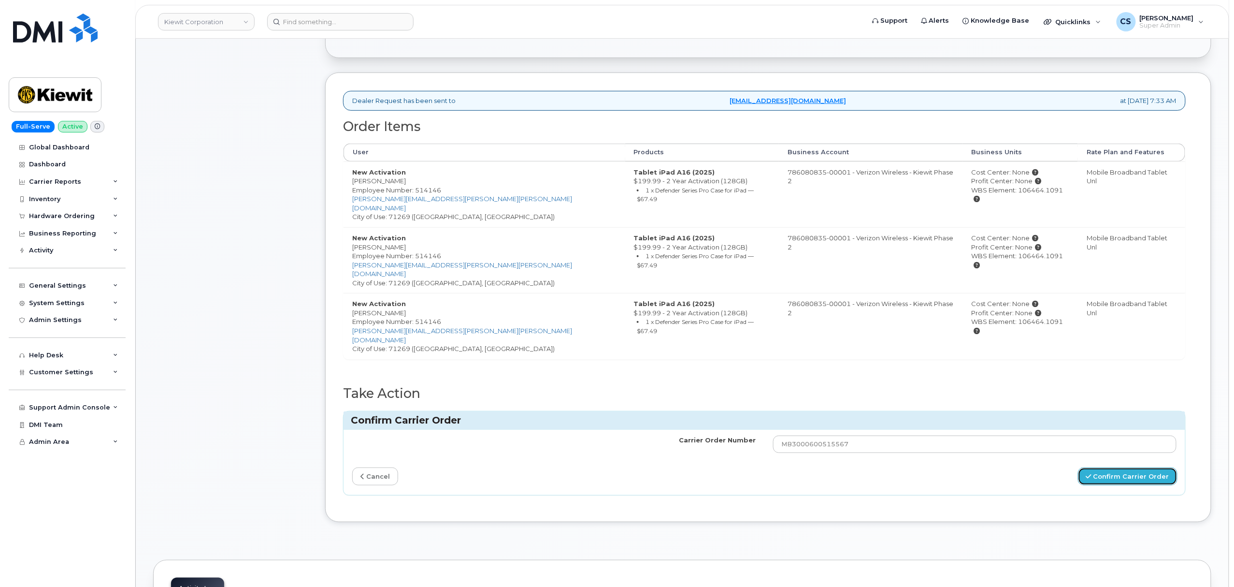
click at [1106, 467] on button "Confirm Carrier Order" at bounding box center [1128, 476] width 100 height 18
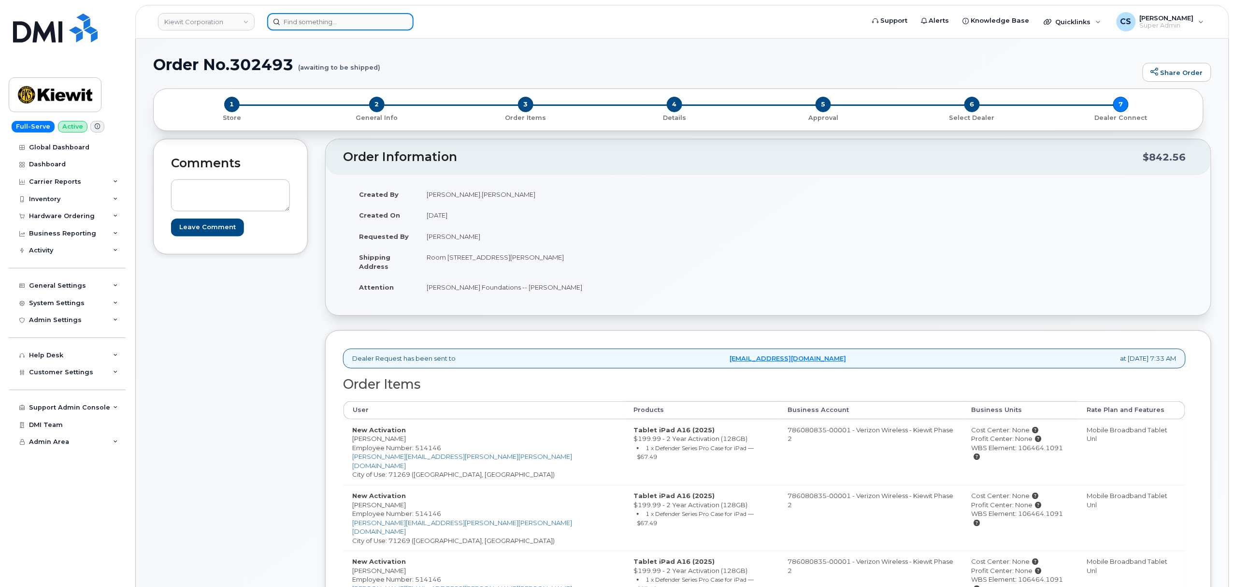
click at [328, 18] on input at bounding box center [340, 21] width 146 height 17
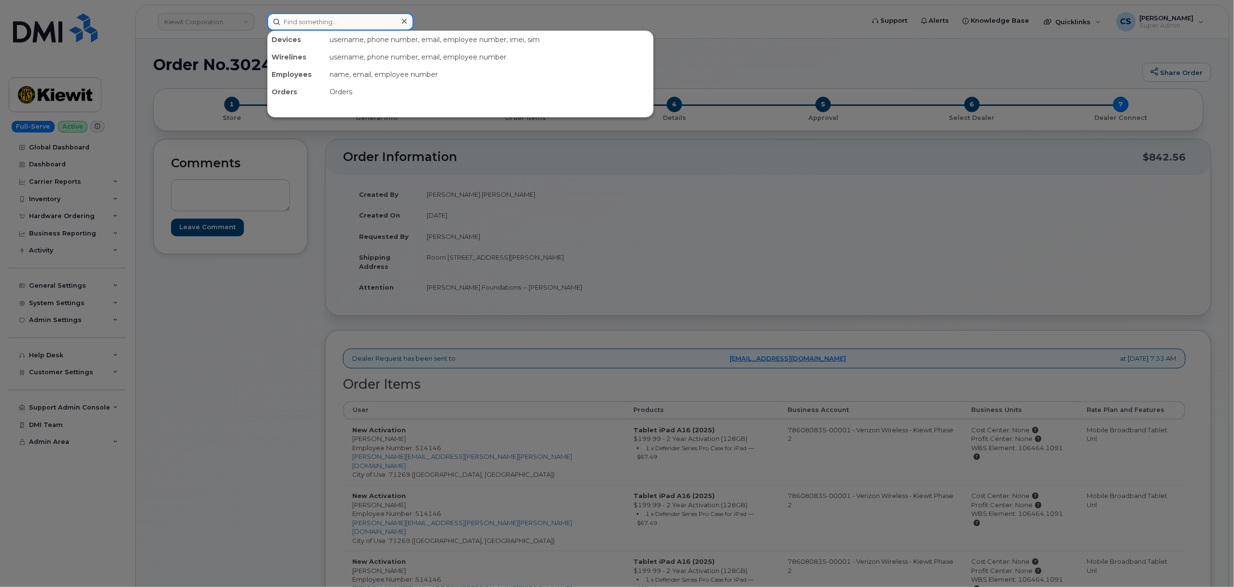
paste input "302512"
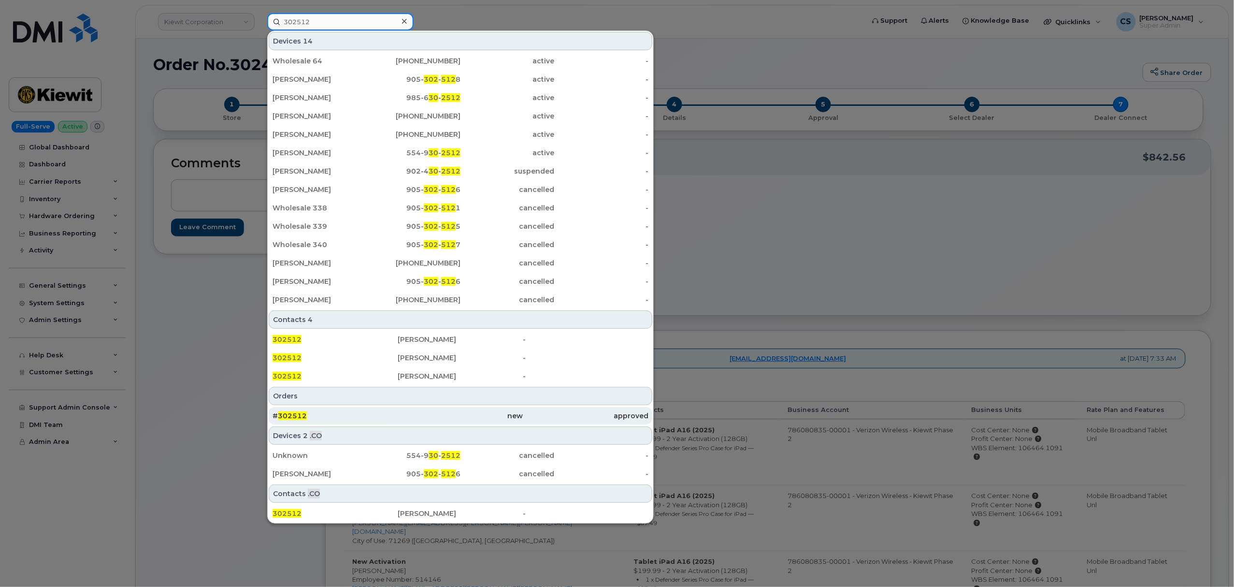
type input "302512"
drag, startPoint x: 286, startPoint y: 413, endPoint x: 312, endPoint y: 404, distance: 26.4
click at [287, 413] on span "302512" at bounding box center [292, 415] width 29 height 9
